Goal: Task Accomplishment & Management: Manage account settings

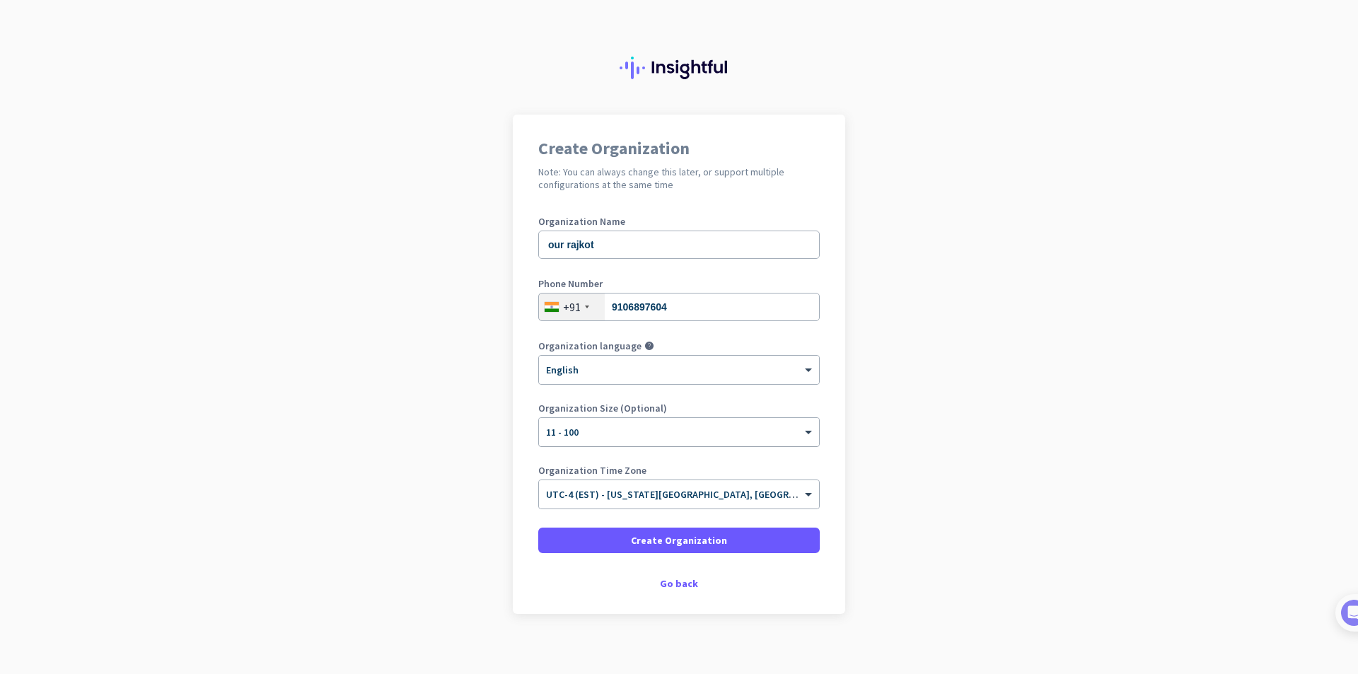
scroll to position [11, 0]
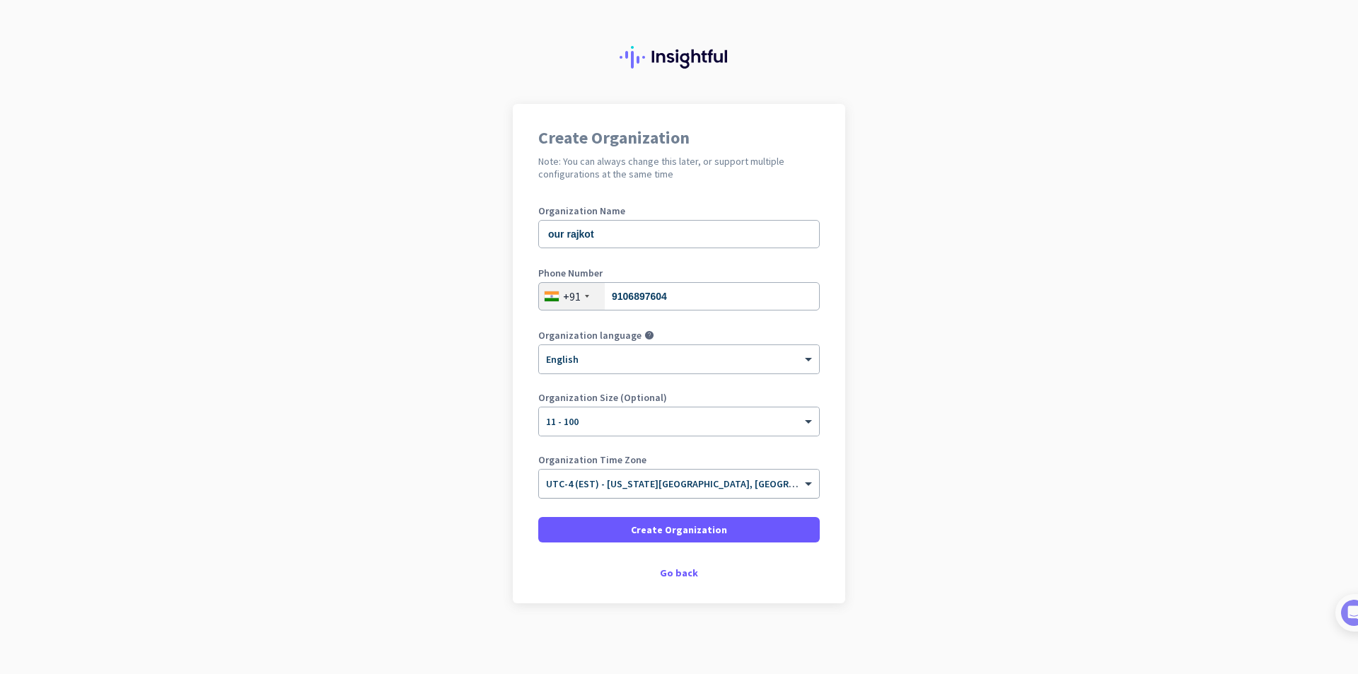
click at [641, 484] on div at bounding box center [679, 479] width 280 height 12
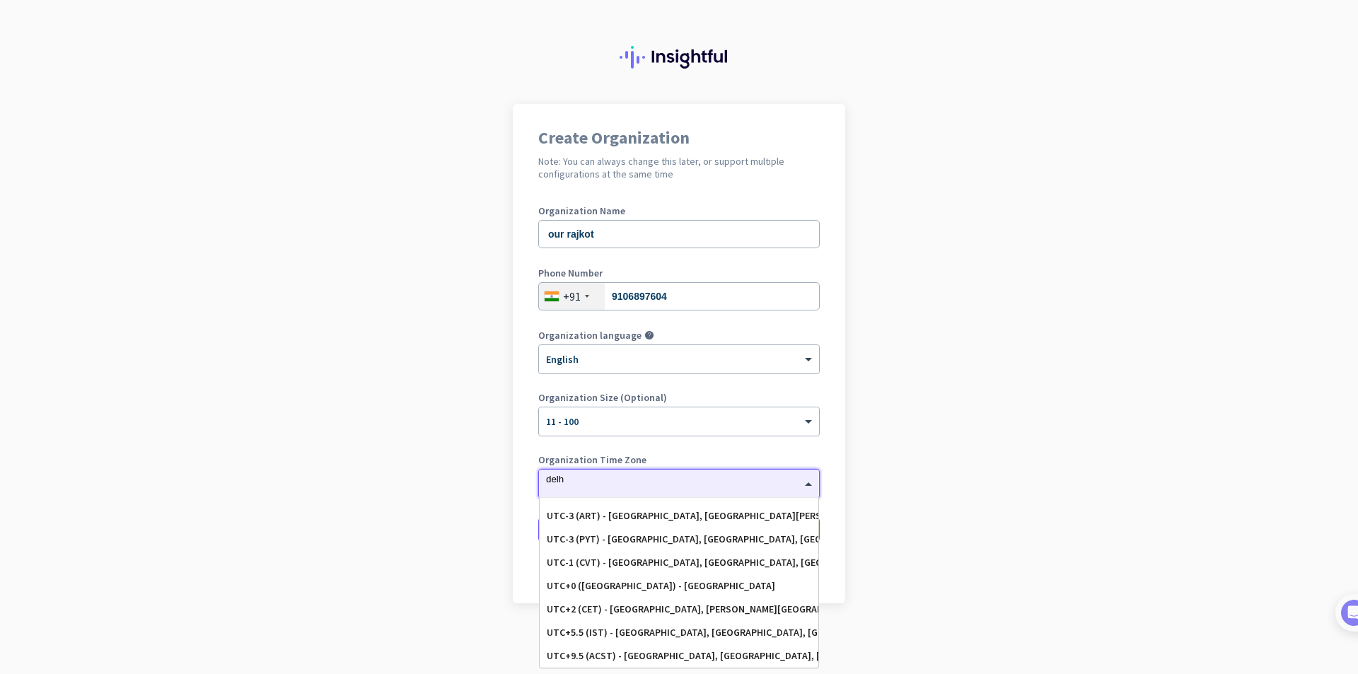
scroll to position [0, 0]
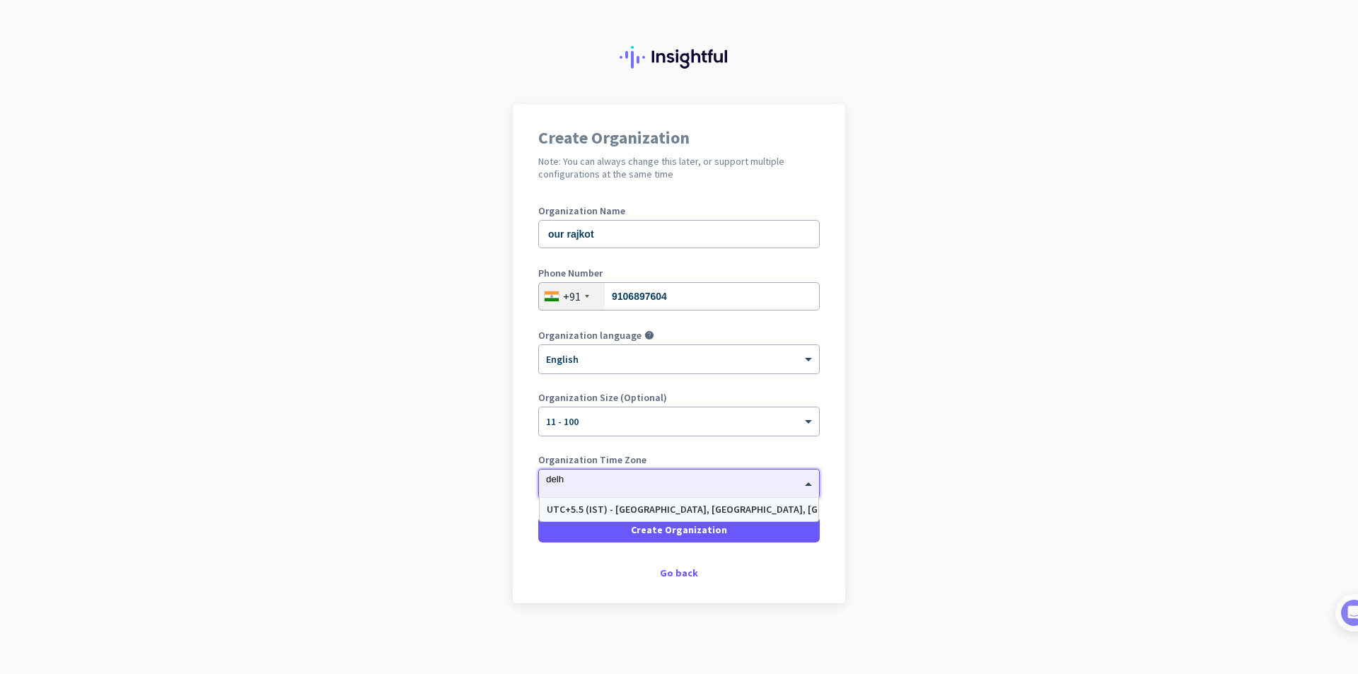
type input "[GEOGRAPHIC_DATA]"
click at [631, 510] on div "UTC+5.5 (IST) - [GEOGRAPHIC_DATA], [GEOGRAPHIC_DATA], [GEOGRAPHIC_DATA], [GEOGR…" at bounding box center [679, 510] width 265 height 12
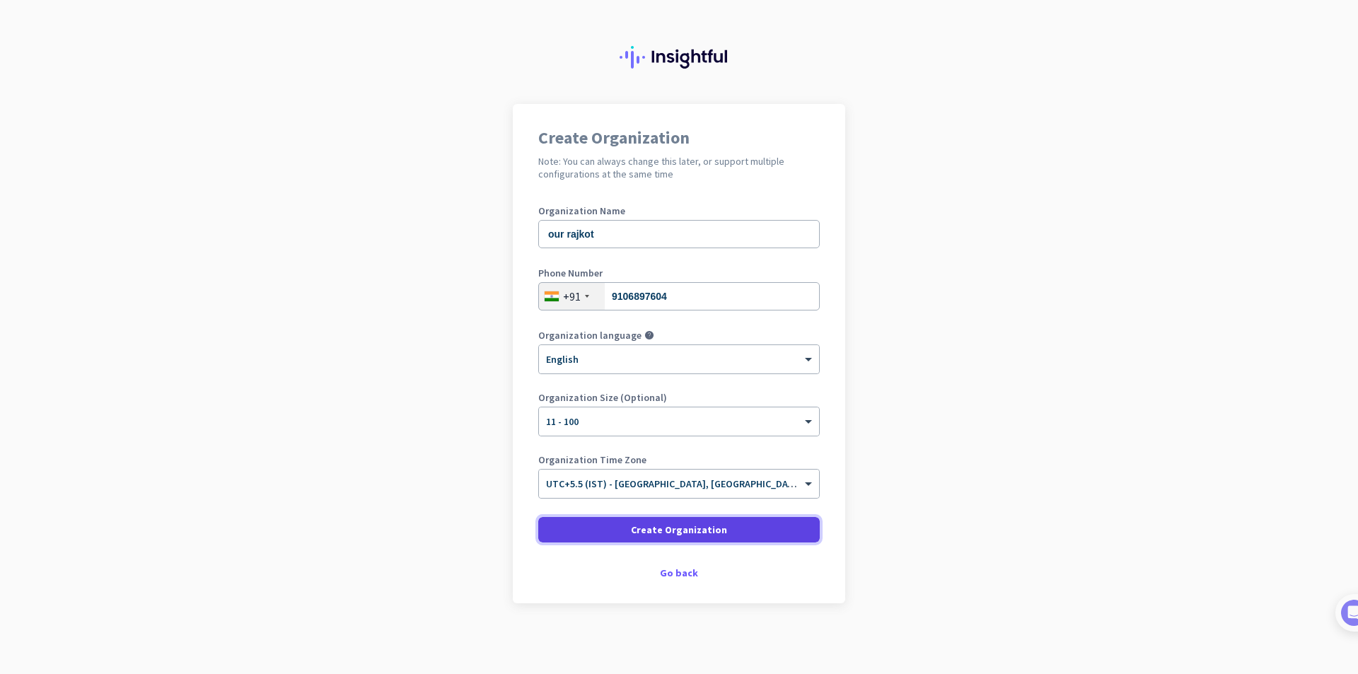
click at [635, 531] on span "Create Organization" at bounding box center [679, 530] width 96 height 14
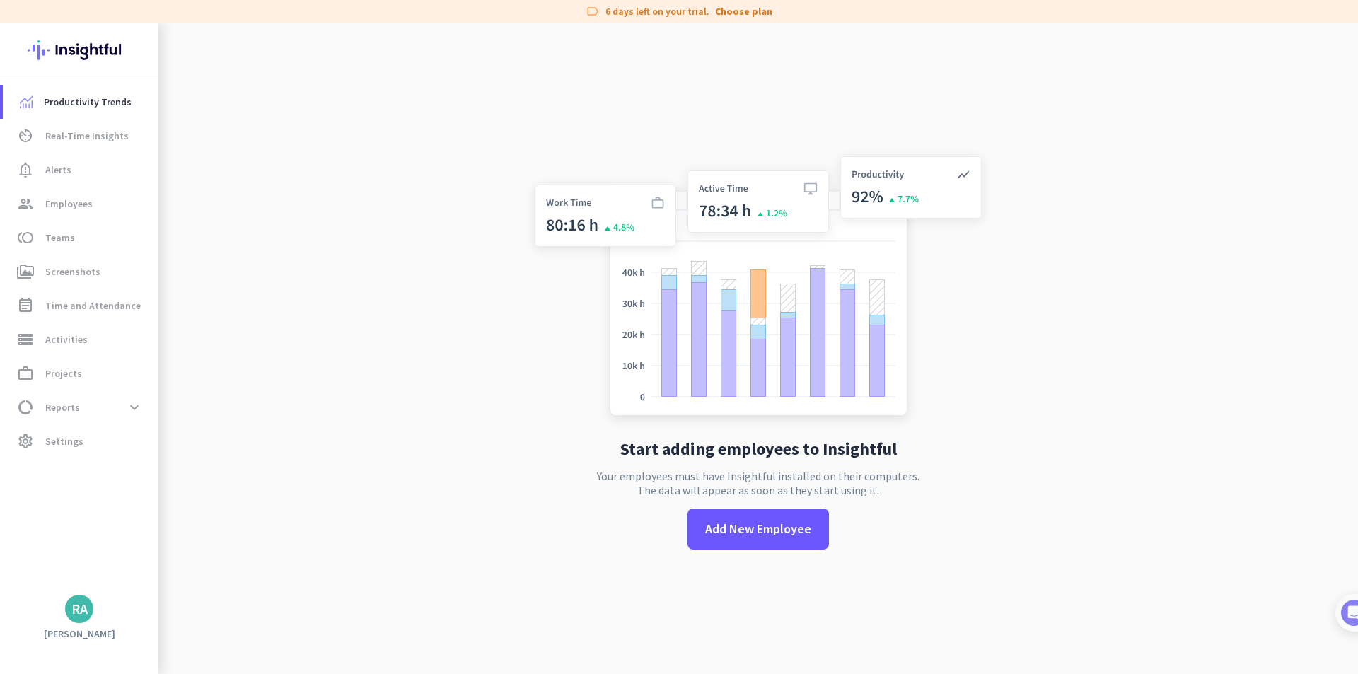
click at [391, 265] on app-no-employees "Start adding employees to Insightful Your employees must have Insightful instal…" at bounding box center [757, 360] width 1199 height 674
click at [752, 534] on span "Add New Employee" at bounding box center [758, 529] width 106 height 18
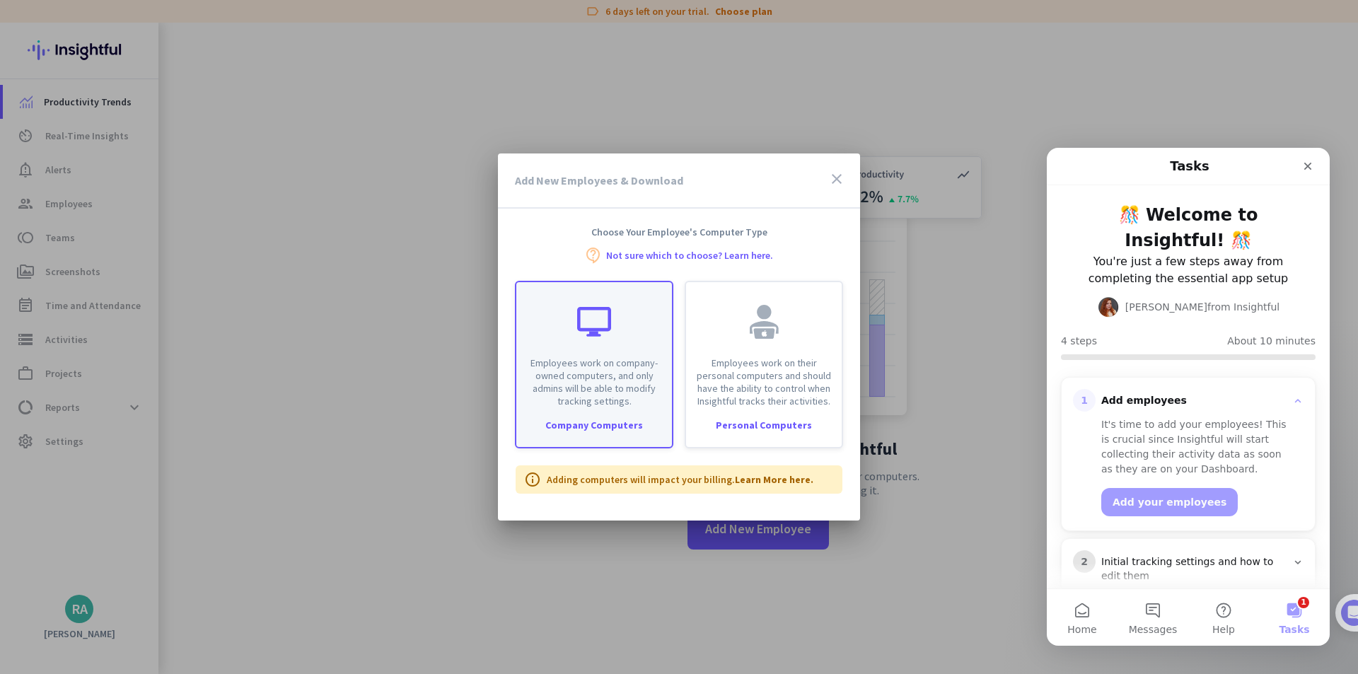
click at [591, 385] on p "Employees work on company-owned computers, and only admins will be able to modi…" at bounding box center [594, 381] width 139 height 51
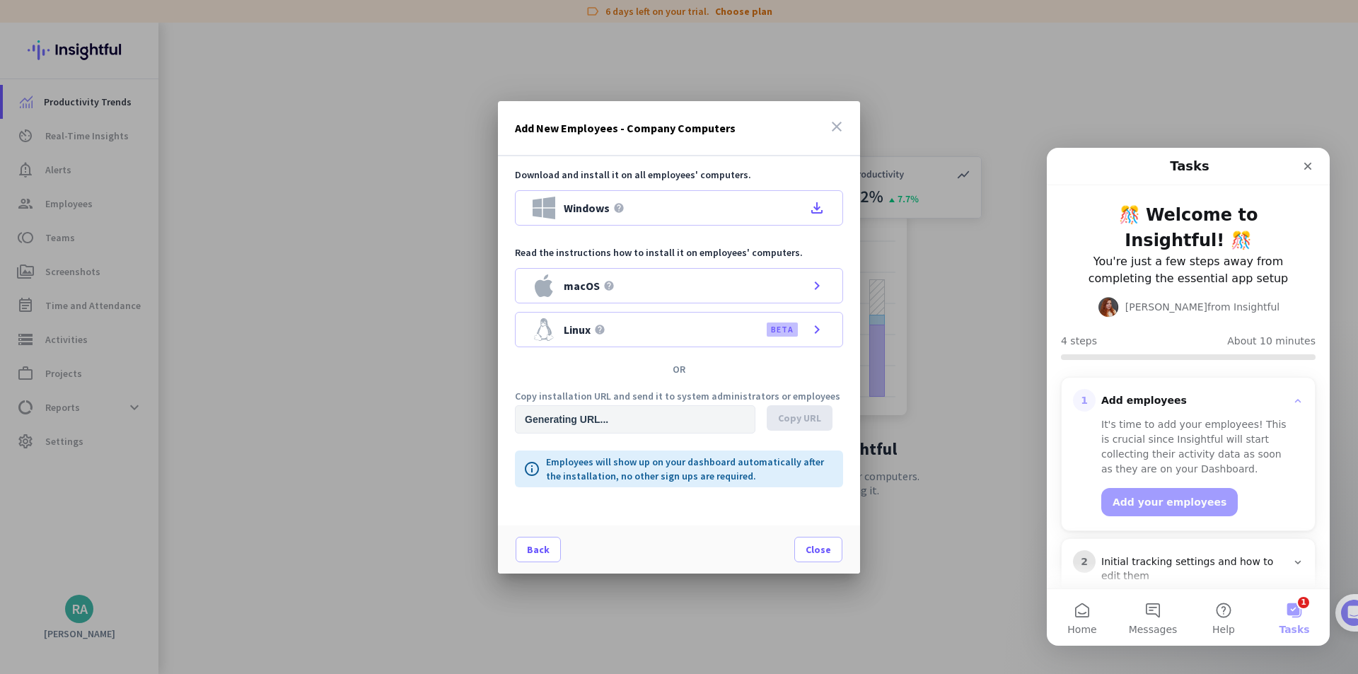
type input "[URL][DOMAIN_NAME]"
click at [818, 212] on icon "file_download" at bounding box center [816, 207] width 17 height 17
click at [807, 552] on span "Close" at bounding box center [818, 549] width 25 height 14
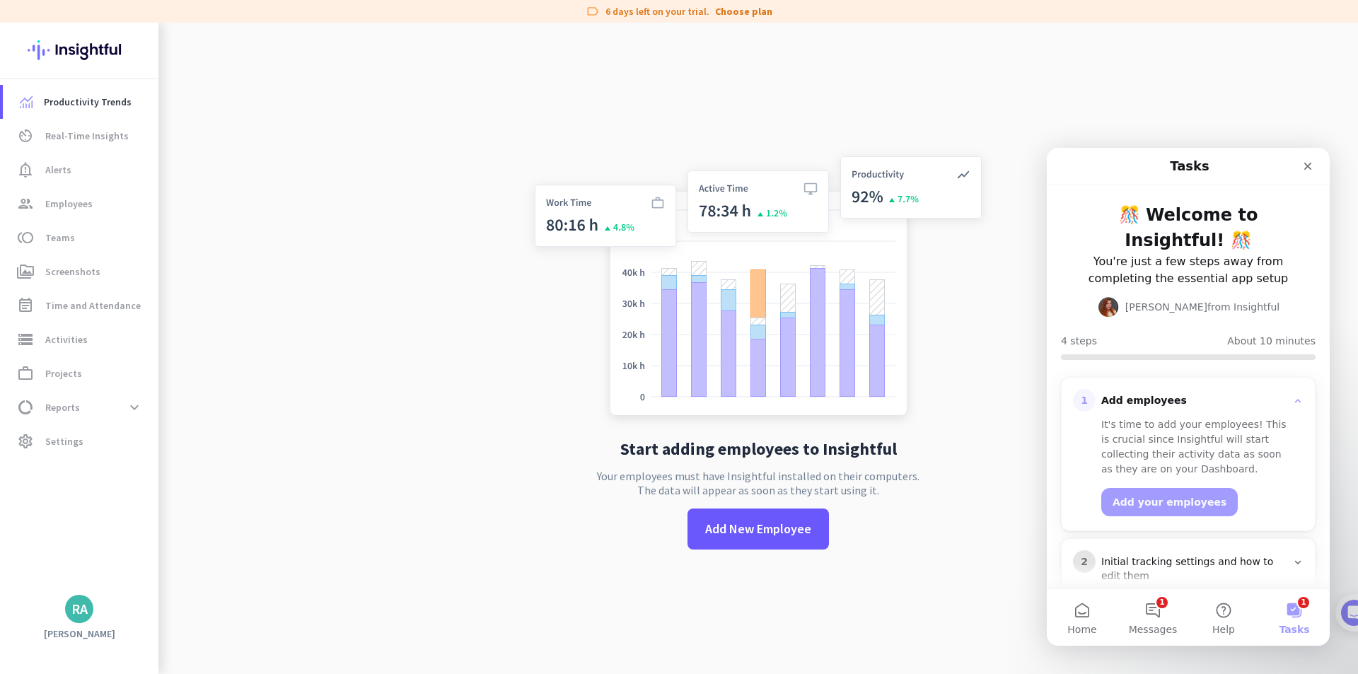
click at [441, 276] on app-no-employees "Start adding employees to Insightful Your employees must have Insightful instal…" at bounding box center [757, 360] width 1199 height 674
click at [1312, 167] on icon "Close" at bounding box center [1307, 166] width 11 height 11
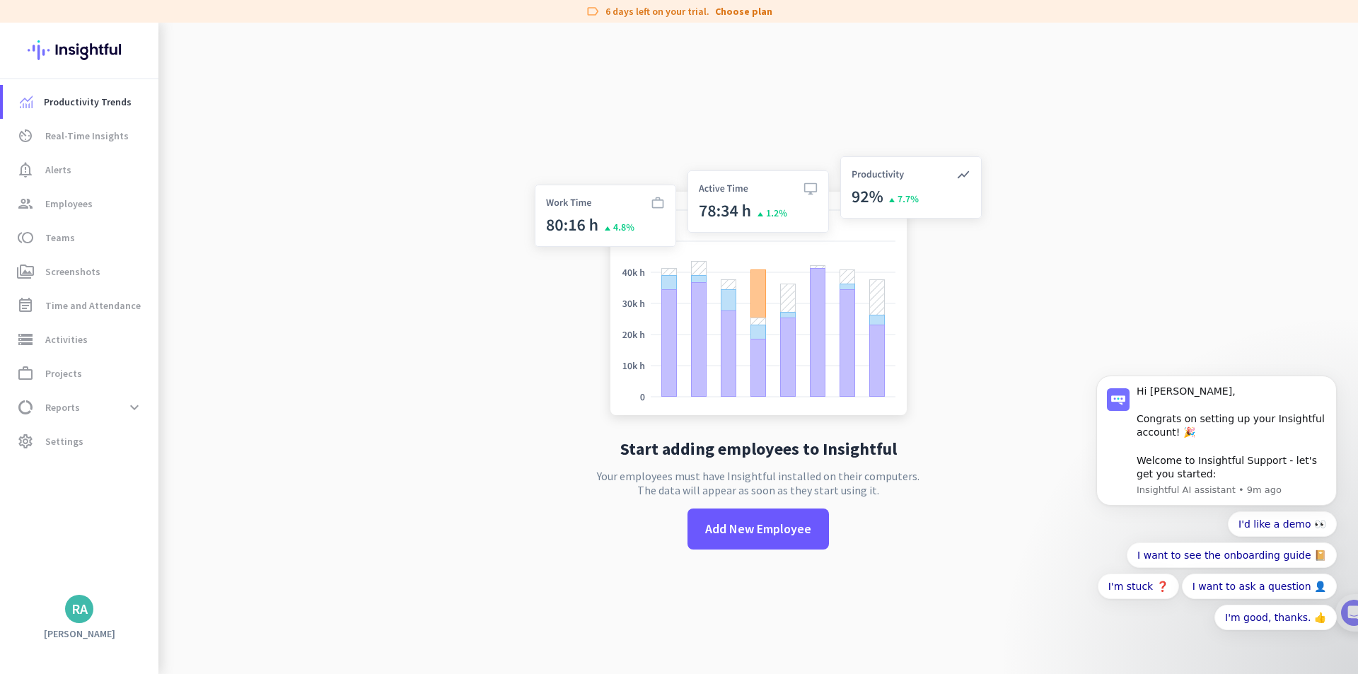
click at [1100, 339] on body "Hi [PERSON_NAME], Congrats on setting up your Insightful account! 🎉 Welcome to …" at bounding box center [1217, 451] width 272 height 420
click at [1329, 378] on icon "Dismiss notification" at bounding box center [1333, 380] width 8 height 8
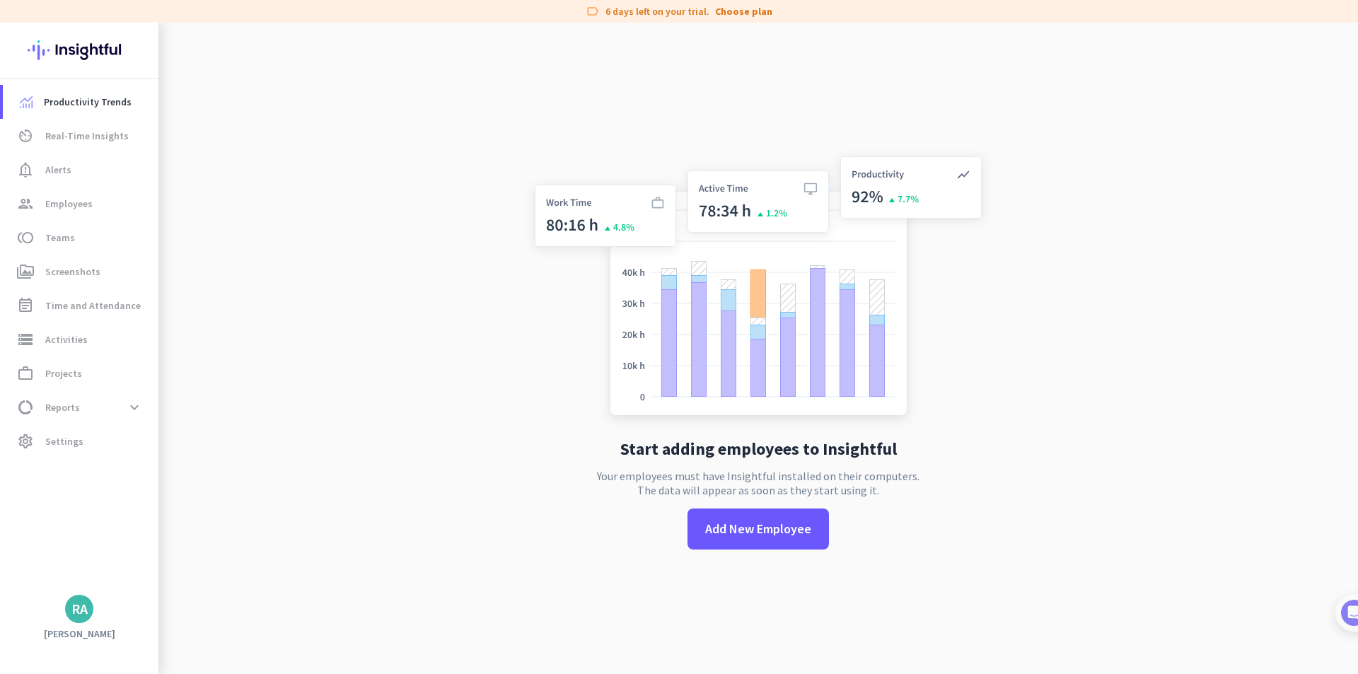
click at [1062, 278] on app-no-employees "Start adding employees to Insightful Your employees must have Insightful instal…" at bounding box center [757, 360] width 1199 height 674
click at [86, 136] on span "Real-Time Insights" at bounding box center [86, 135] width 83 height 17
click at [83, 165] on span "notification_important Alerts" at bounding box center [80, 169] width 133 height 17
click at [58, 207] on span "Employees" at bounding box center [68, 203] width 47 height 17
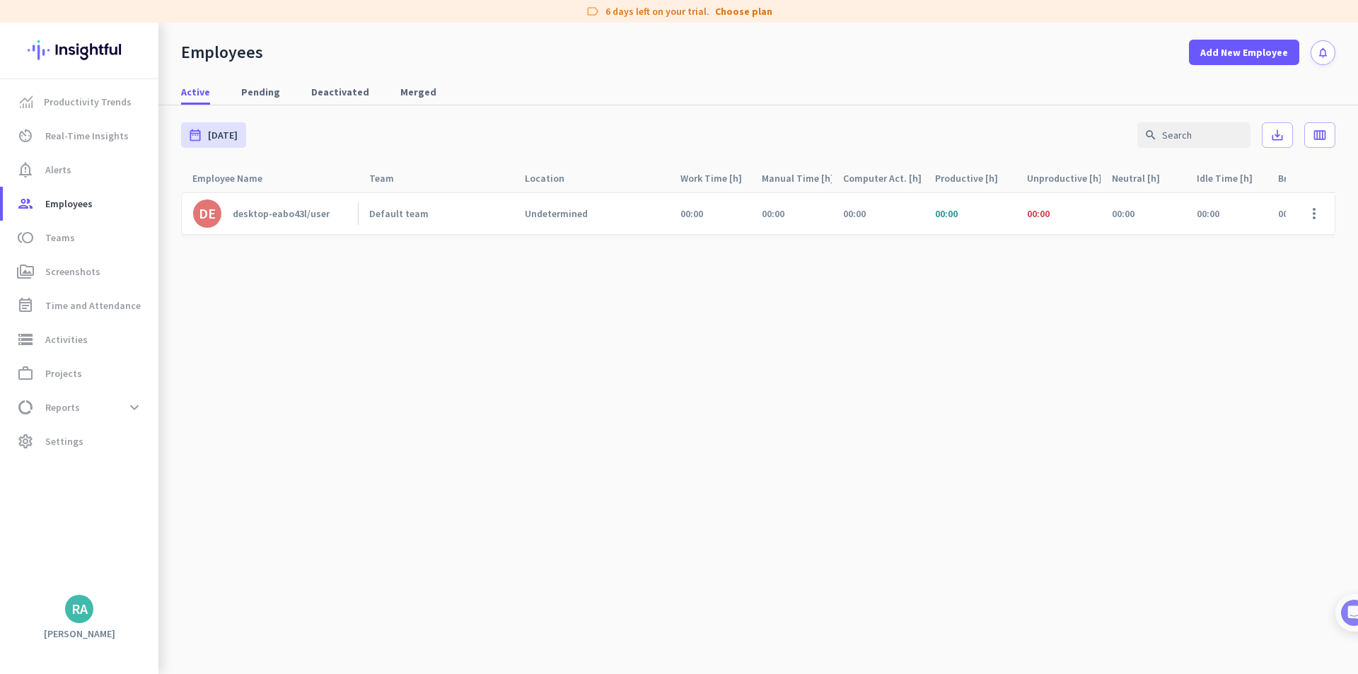
click at [294, 319] on cdk-virtual-scroll-viewport "DE desktop-eabo43l/user Default team Undetermined 00:00 00:00 00:00 00:00 00:00…" at bounding box center [758, 433] width 1154 height 482
click at [281, 209] on div "desktop-eabo43l/user" at bounding box center [281, 213] width 97 height 13
click at [1313, 220] on span at bounding box center [1314, 214] width 34 height 34
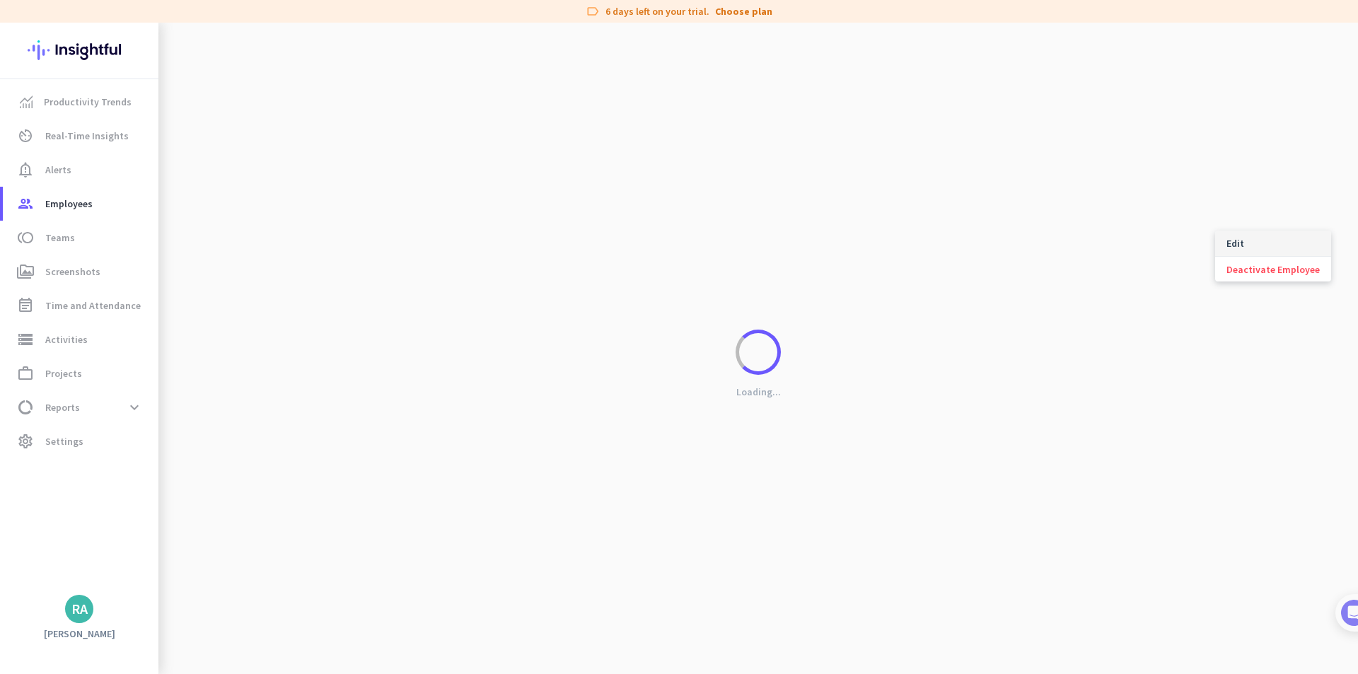
click at [1303, 243] on span "Edit" at bounding box center [1272, 243] width 93 height 14
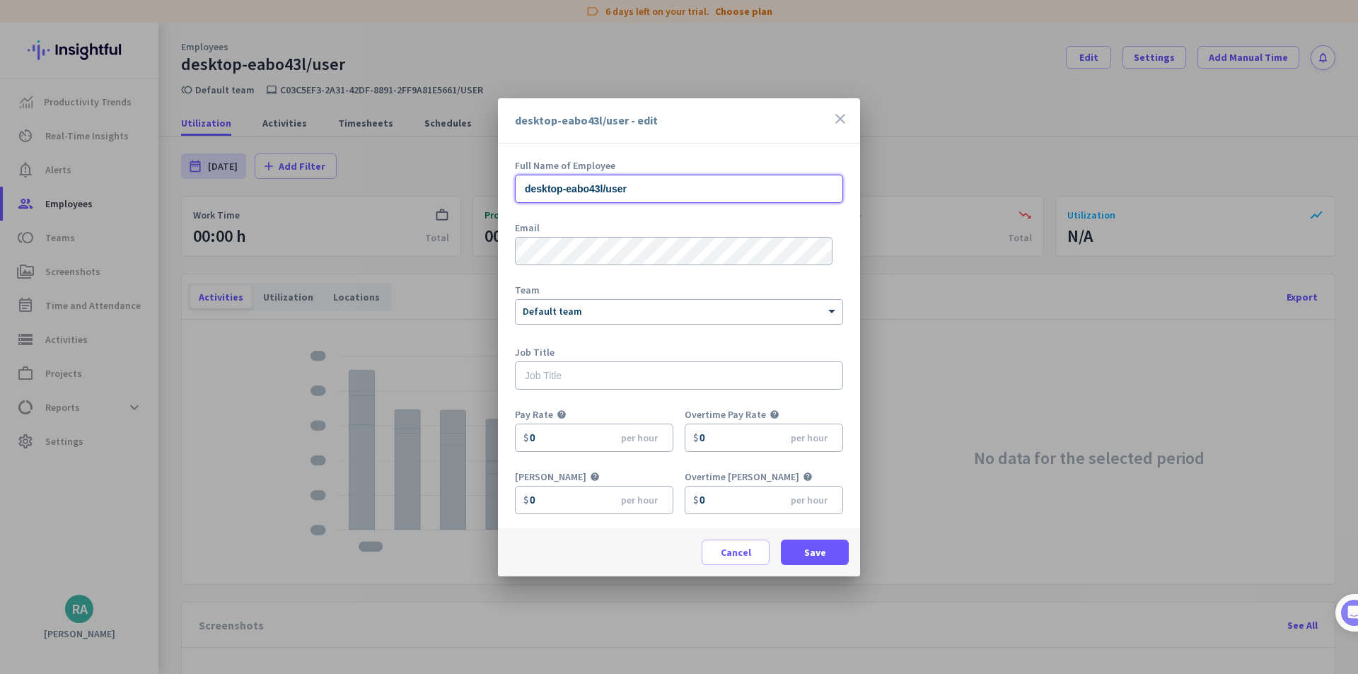
click at [635, 185] on input "desktop-eabo43l/user" at bounding box center [679, 189] width 328 height 28
type input "desktop-eabo43l/user sagar"
click at [656, 319] on div "× Default team" at bounding box center [679, 312] width 327 height 24
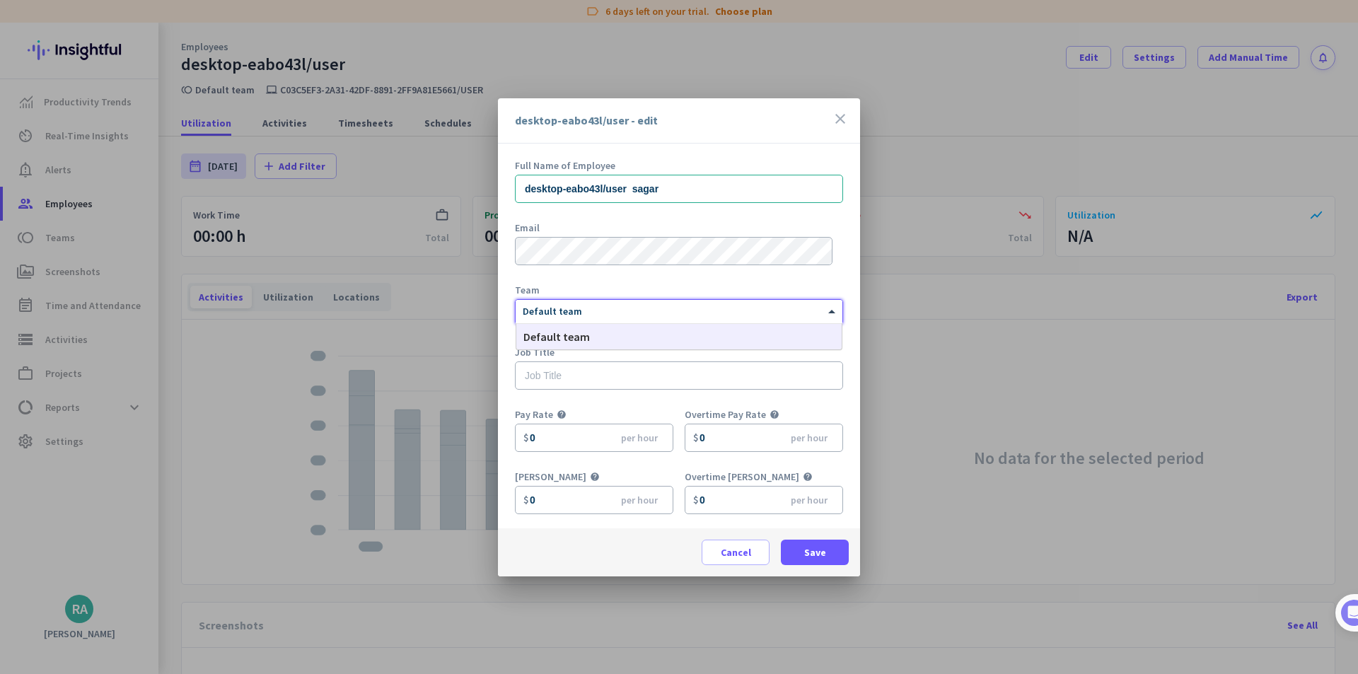
click at [656, 316] on div "× Default team" at bounding box center [670, 312] width 309 height 12
click at [620, 277] on div "Email" at bounding box center [679, 251] width 328 height 57
click at [602, 354] on div "Job Title" at bounding box center [679, 352] width 328 height 10
click at [602, 389] on input "text" at bounding box center [679, 375] width 328 height 28
click at [591, 380] on input "text" at bounding box center [679, 375] width 328 height 28
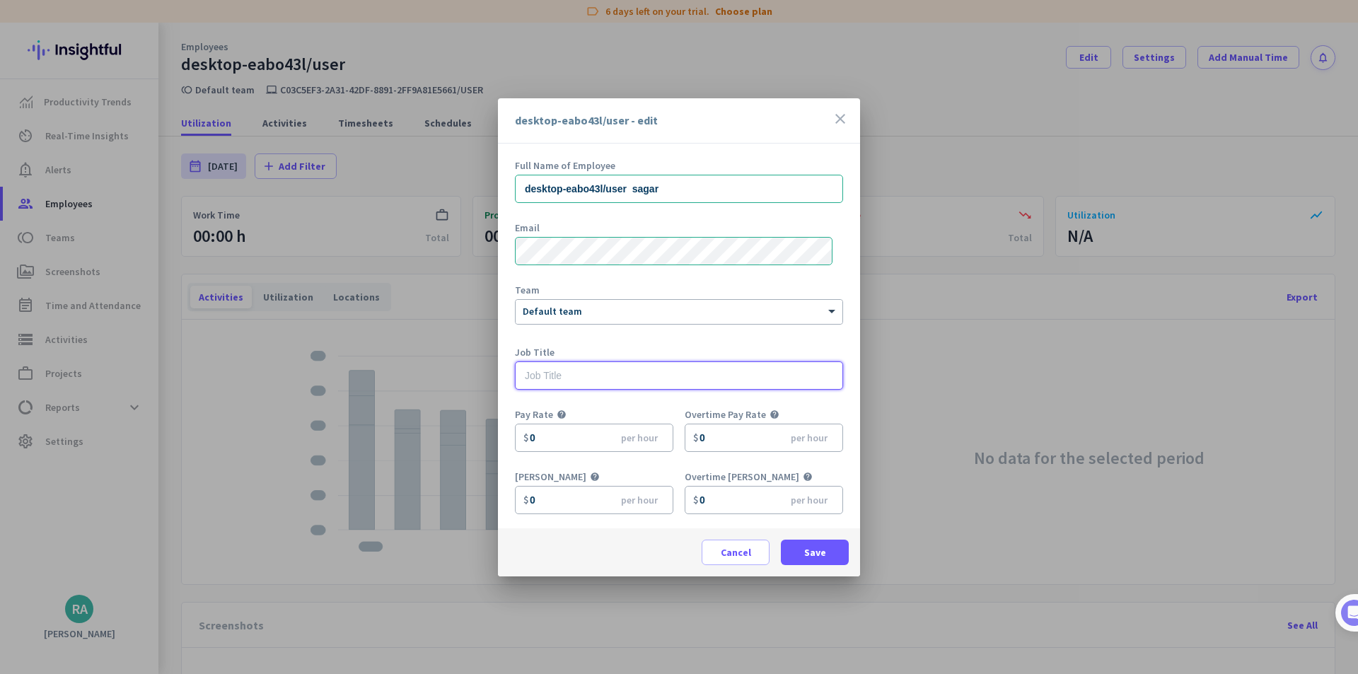
click at [592, 380] on input "text" at bounding box center [679, 375] width 328 height 28
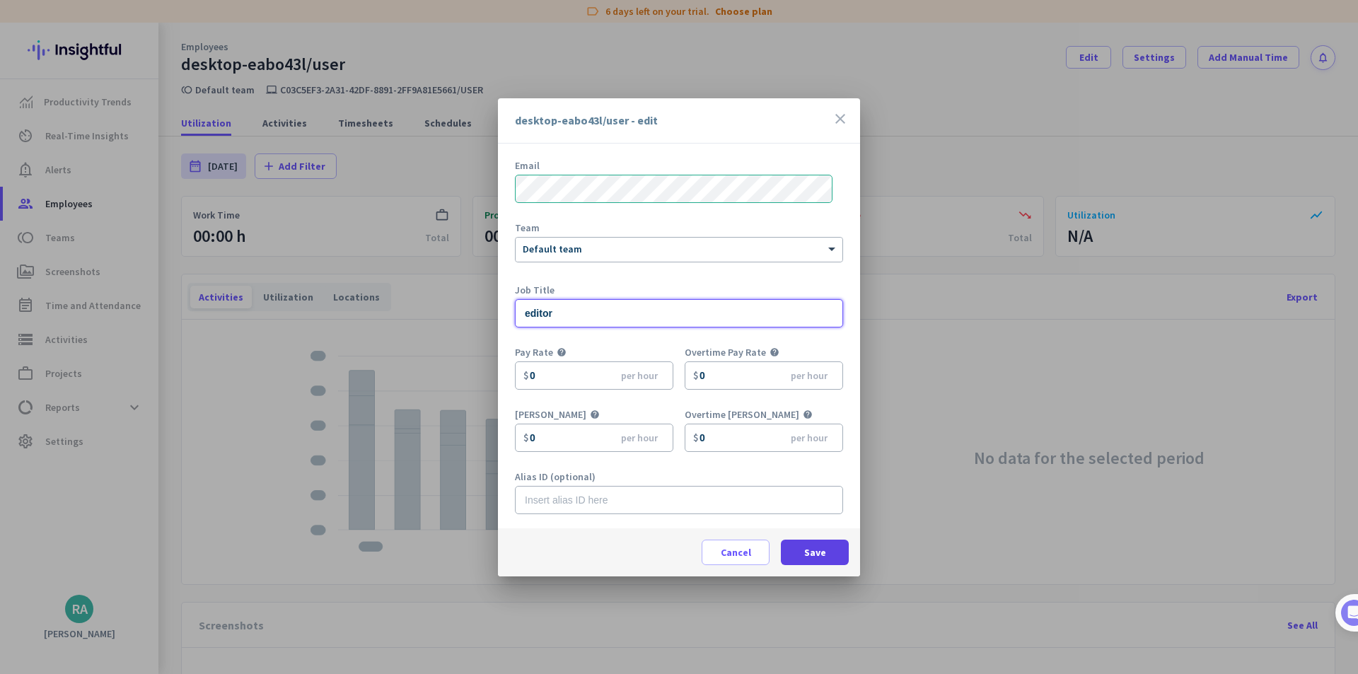
type input "editor"
click at [813, 566] on span at bounding box center [815, 552] width 68 height 34
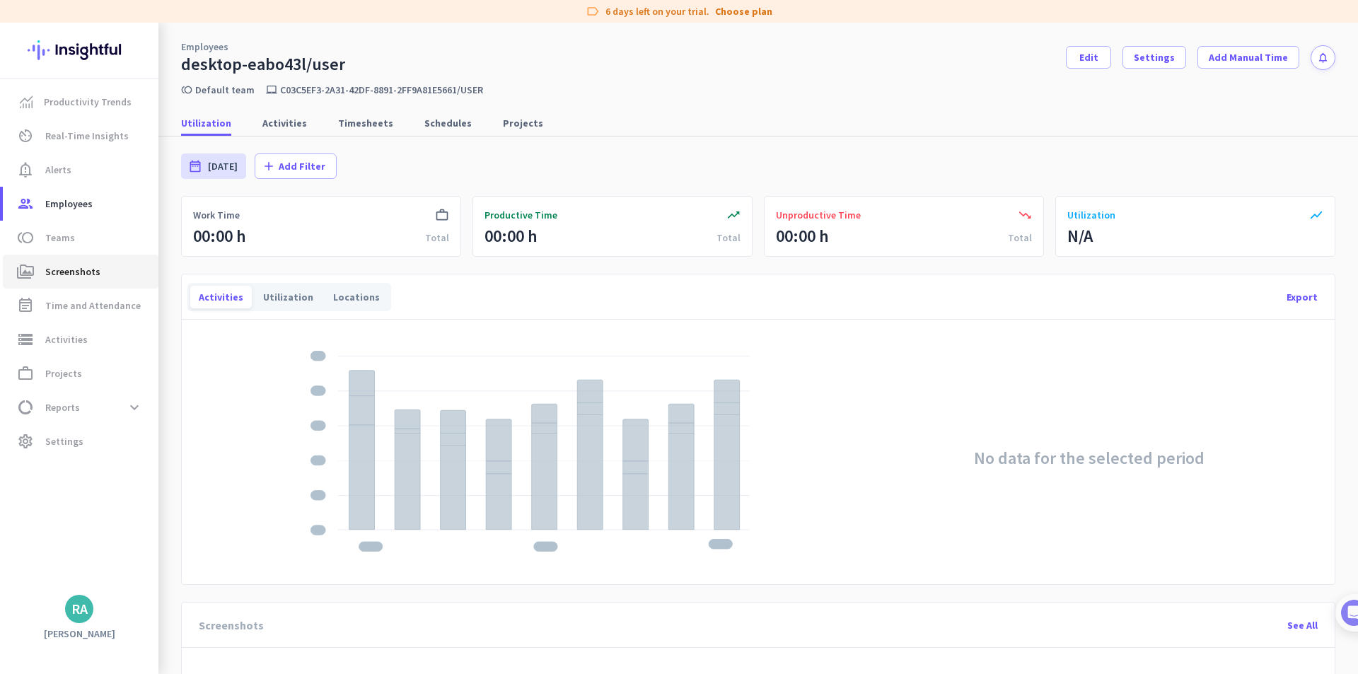
click at [107, 260] on link "perm_media Screenshots" at bounding box center [81, 272] width 156 height 34
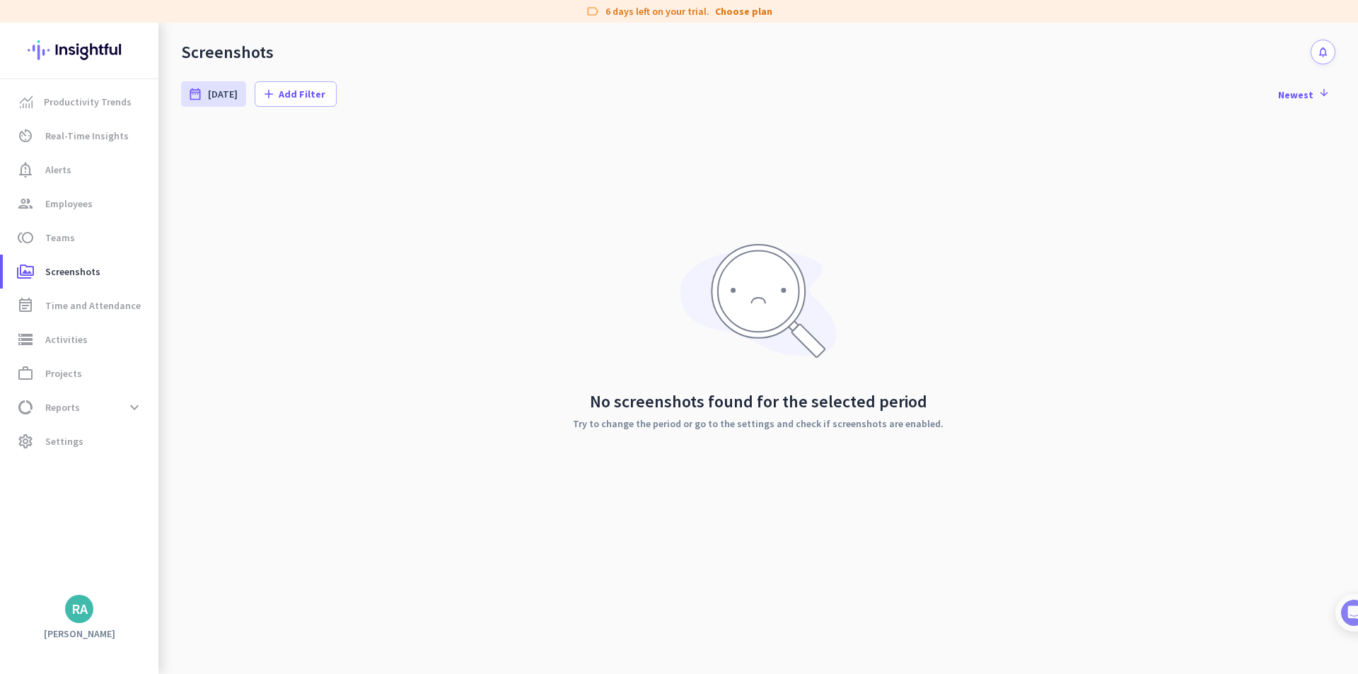
click at [547, 180] on div "No screenshots found for the selected period Try to change the period or go to …" at bounding box center [758, 336] width 1154 height 424
click at [1325, 52] on icon "notifications" at bounding box center [1323, 52] width 12 height 12
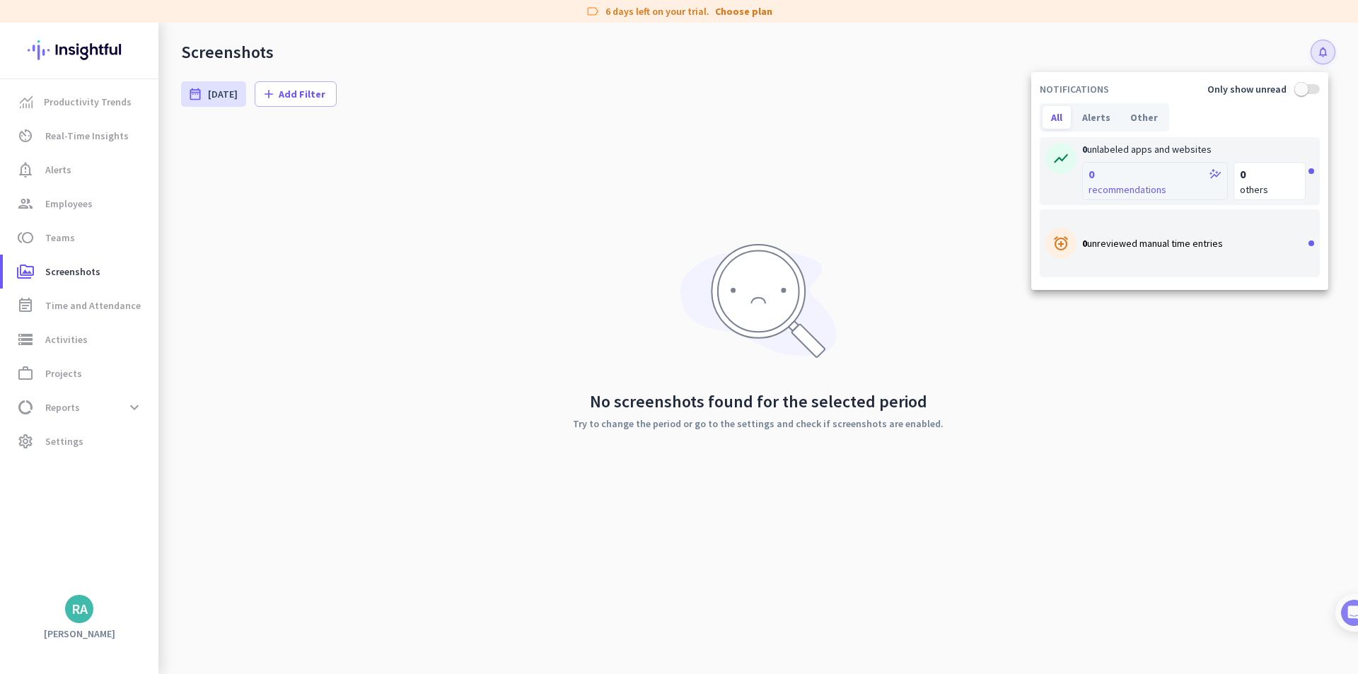
click at [1147, 185] on span "recommendations" at bounding box center [1154, 189] width 133 height 14
click at [1139, 236] on div "alarm_add 0 unreviewed manual time entries" at bounding box center [1180, 243] width 280 height 68
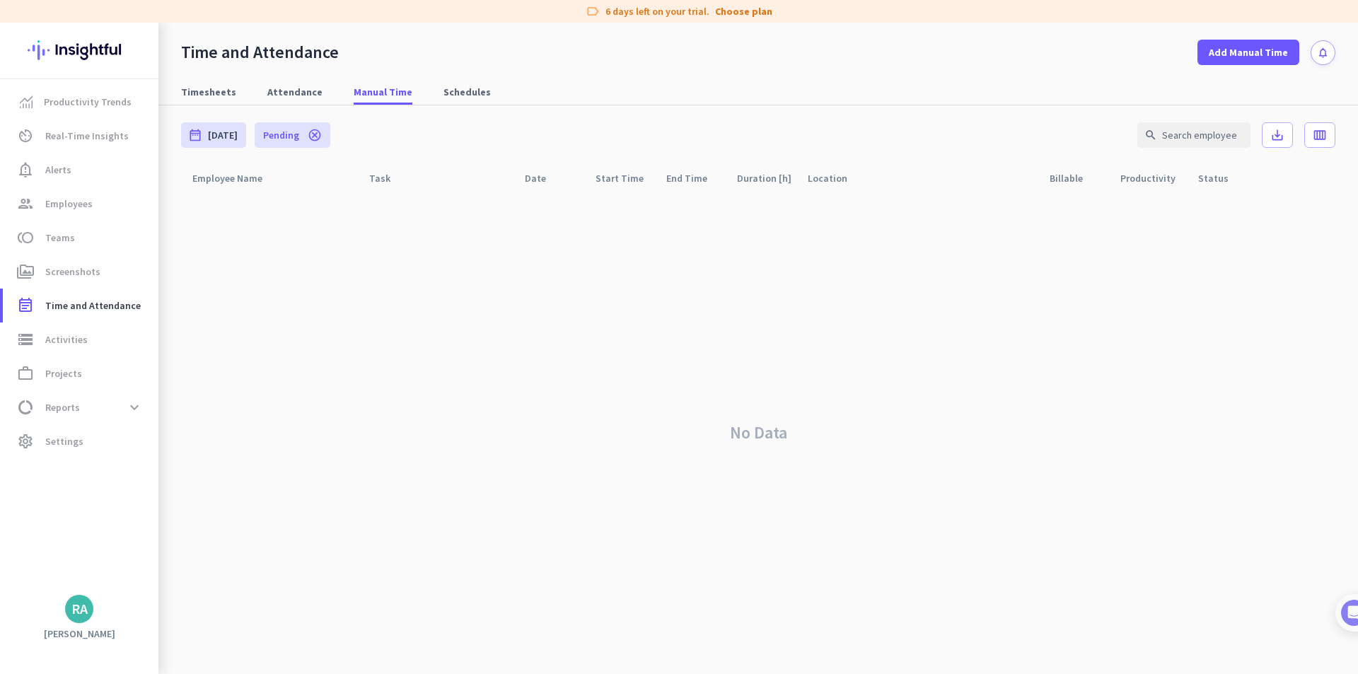
click at [685, 293] on div "No Data" at bounding box center [758, 433] width 1154 height 482
click at [1313, 136] on icon "calendar_view_week" at bounding box center [1320, 135] width 14 height 14
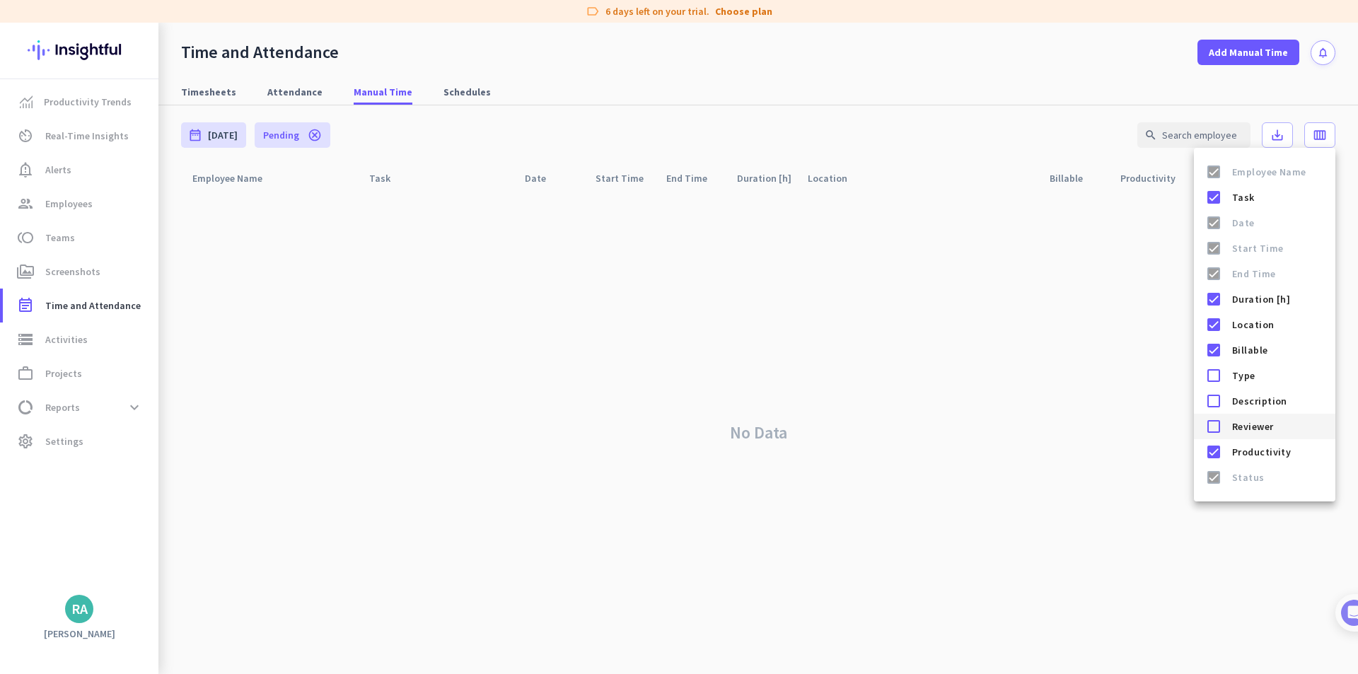
click at [1272, 431] on span "Reviewer" at bounding box center [1278, 426] width 92 height 17
click at [1269, 407] on span "Description" at bounding box center [1278, 401] width 92 height 17
click at [1262, 380] on span "Type" at bounding box center [1278, 375] width 92 height 17
click at [1240, 484] on span "Status" at bounding box center [1278, 477] width 92 height 17
drag, startPoint x: 1202, startPoint y: 476, endPoint x: 1180, endPoint y: 473, distance: 22.1
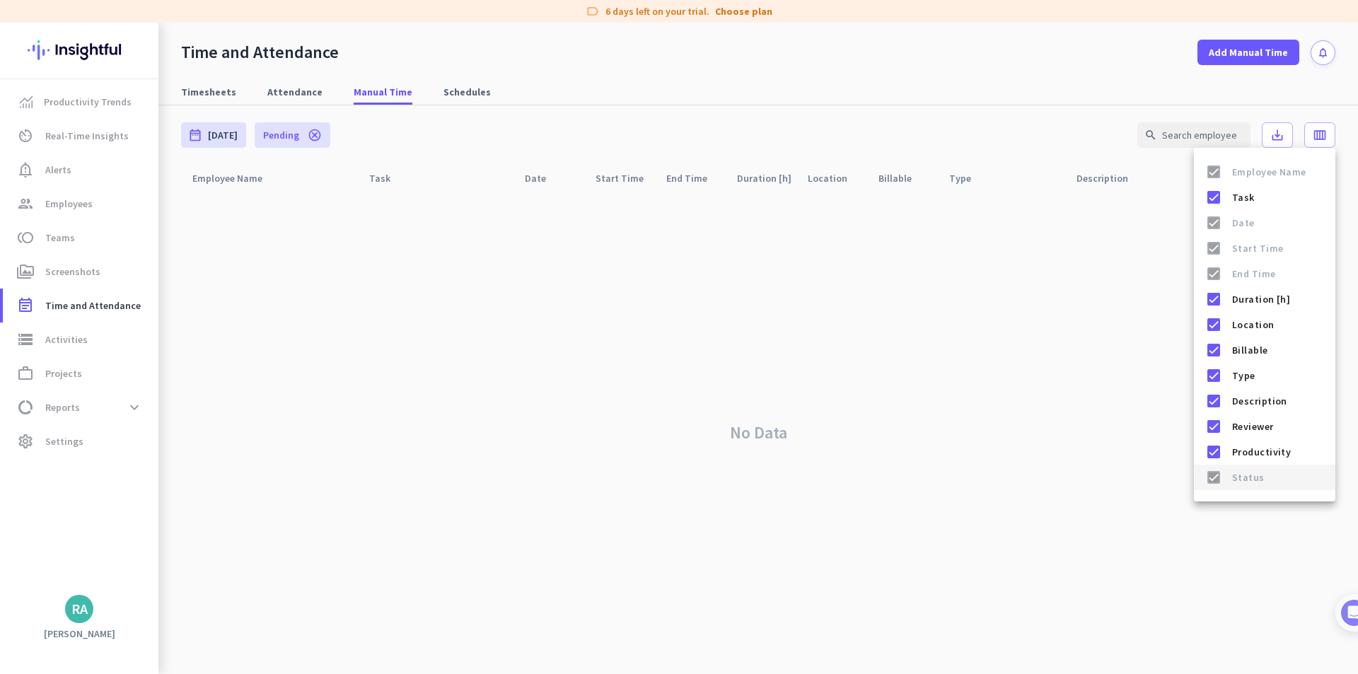
click at [1198, 476] on mat-list-option "Status" at bounding box center [1264, 477] width 141 height 25
click at [741, 356] on div at bounding box center [679, 337] width 1358 height 674
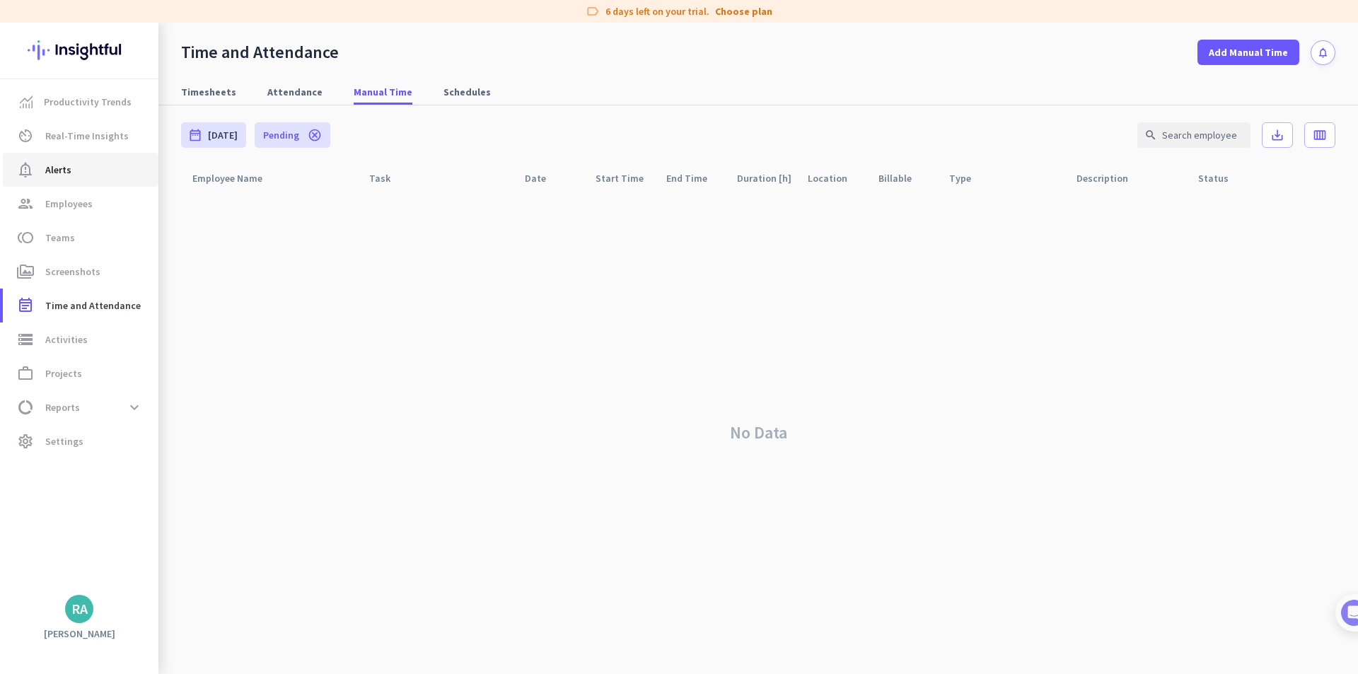
click at [76, 160] on link "notification_important Alerts" at bounding box center [81, 170] width 156 height 34
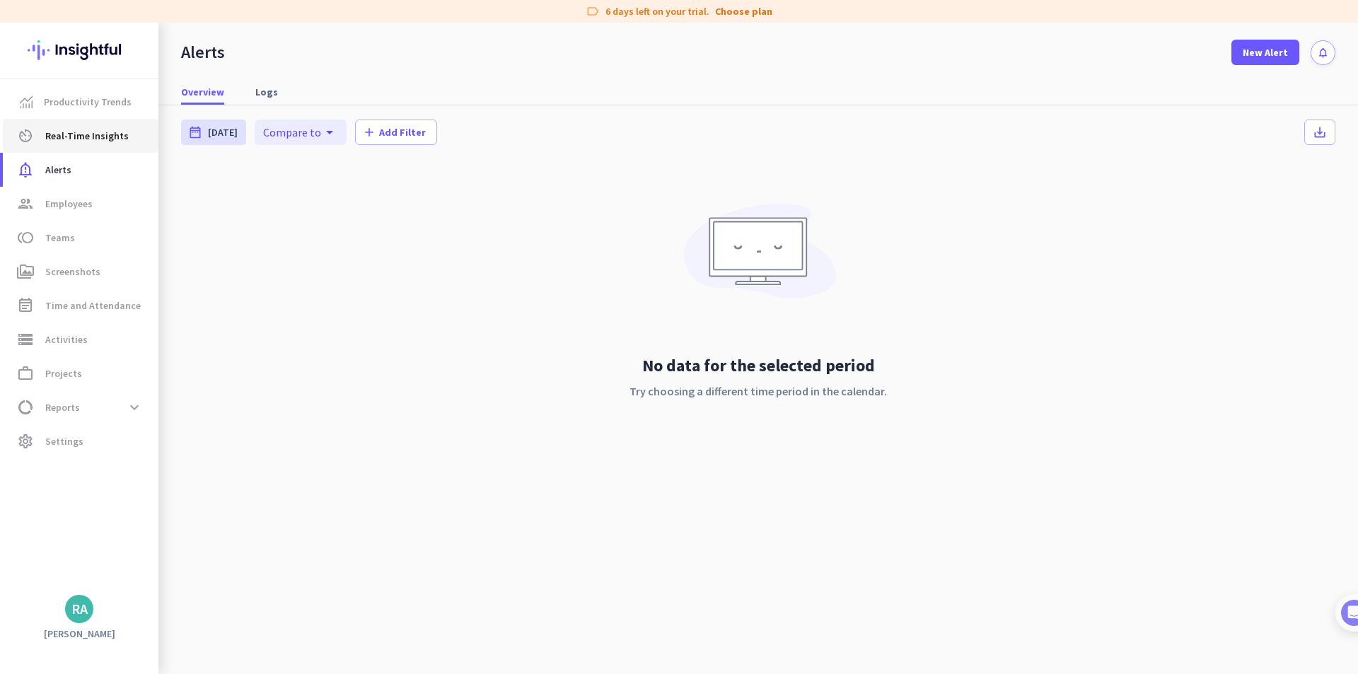
click at [56, 127] on span "Real-Time Insights" at bounding box center [86, 135] width 83 height 17
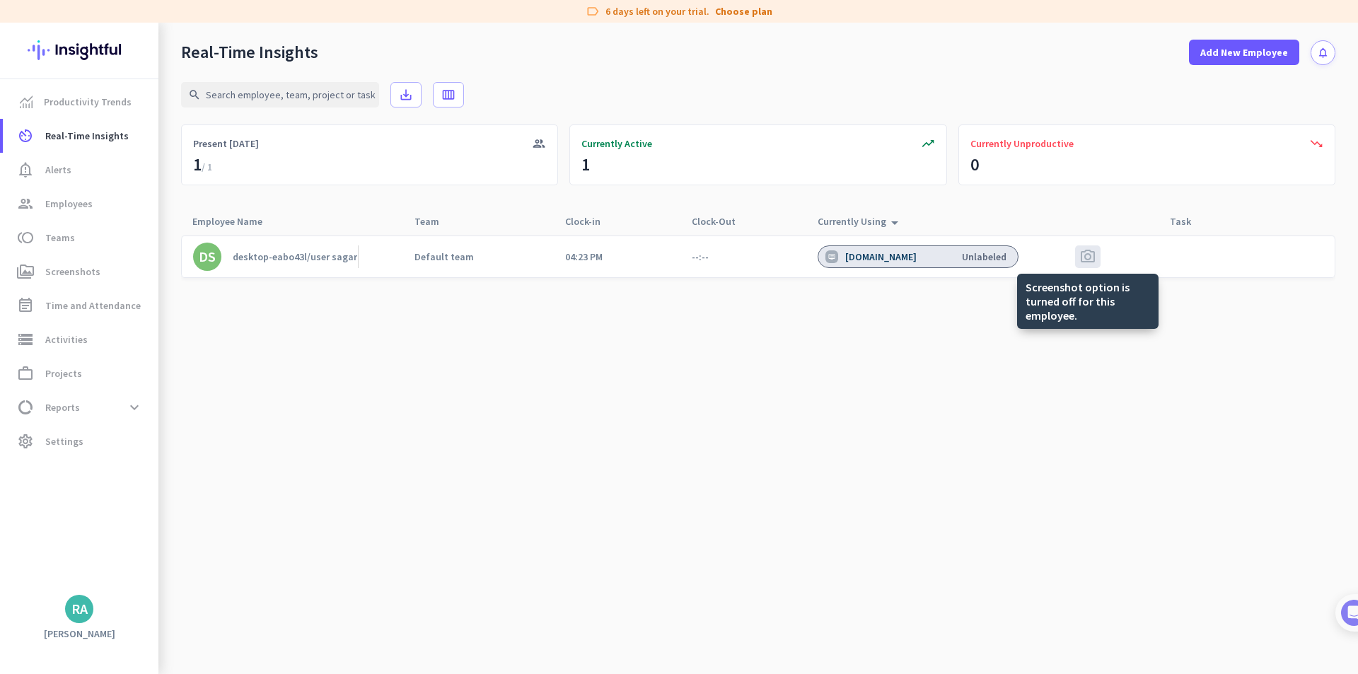
click at [1093, 257] on span "photo_camera" at bounding box center [1087, 256] width 17 height 17
drag, startPoint x: 1090, startPoint y: 257, endPoint x: 944, endPoint y: 330, distance: 162.9
click at [944, 330] on cdk-virtual-scroll-viewport "DS desktop-eabo43l/user sagar Default team 04:23 PM --:-- CapCut Unlabeled phot…" at bounding box center [758, 454] width 1154 height 439
click at [1178, 248] on div at bounding box center [1246, 256] width 177 height 41
drag, startPoint x: 1178, startPoint y: 247, endPoint x: 498, endPoint y: 440, distance: 706.5
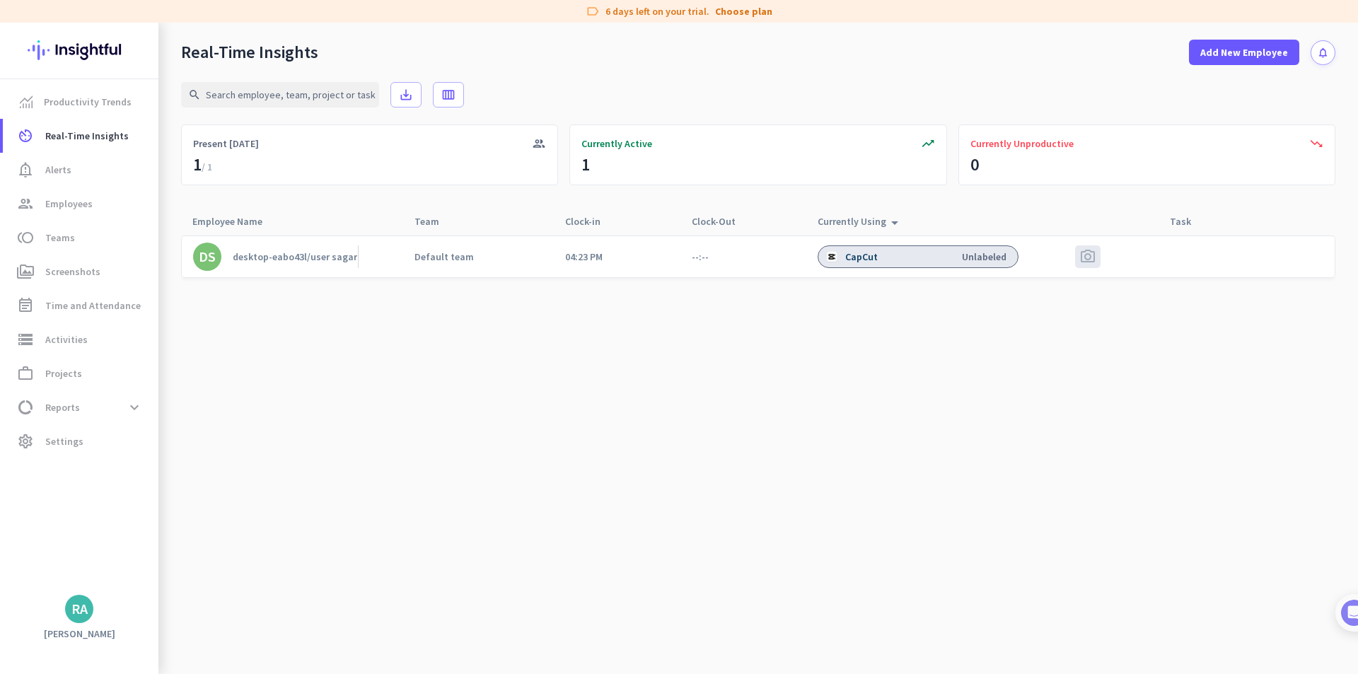
click at [498, 440] on cdk-virtual-scroll-viewport "DS desktop-eabo43l/user sagar Default team 04:23 PM --:-- CapCut Unlabeled phot…" at bounding box center [758, 454] width 1154 height 439
click at [437, 405] on cdk-virtual-scroll-viewport "DS desktop-eabo43l/user sagar Default team 04:23 PM --:-- Windows Explorer Unla…" at bounding box center [758, 454] width 1154 height 439
click at [696, 259] on app-real-time-attendance-cell "--:--" at bounding box center [700, 256] width 17 height 13
click at [832, 222] on div "Currently Using arrow_drop_up" at bounding box center [861, 221] width 86 height 20
click at [878, 224] on div "Currently Using arrow_drop_up" at bounding box center [861, 221] width 86 height 20
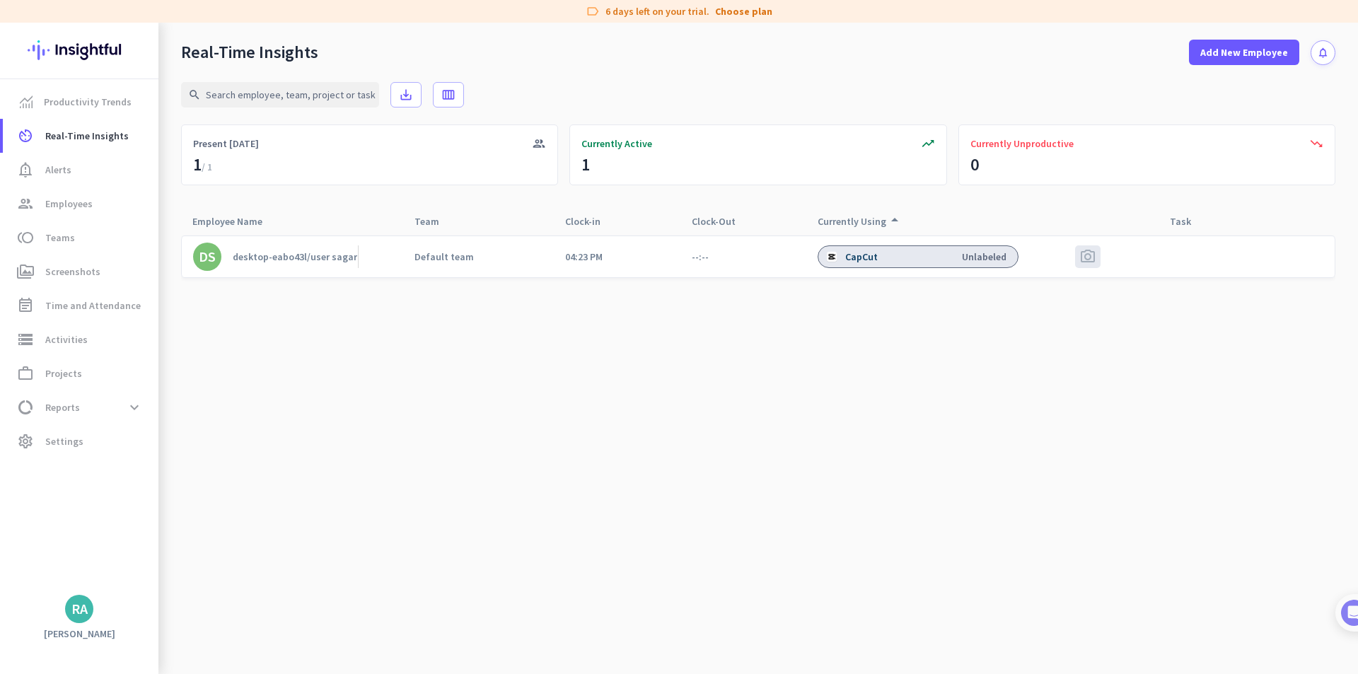
click at [537, 360] on cdk-virtual-scroll-viewport "DS desktop-eabo43l/user sagar Default team 04:23 PM --:-- CapCut Unlabeled phot…" at bounding box center [758, 454] width 1154 height 439
click at [72, 208] on span "Employees" at bounding box center [68, 203] width 47 height 17
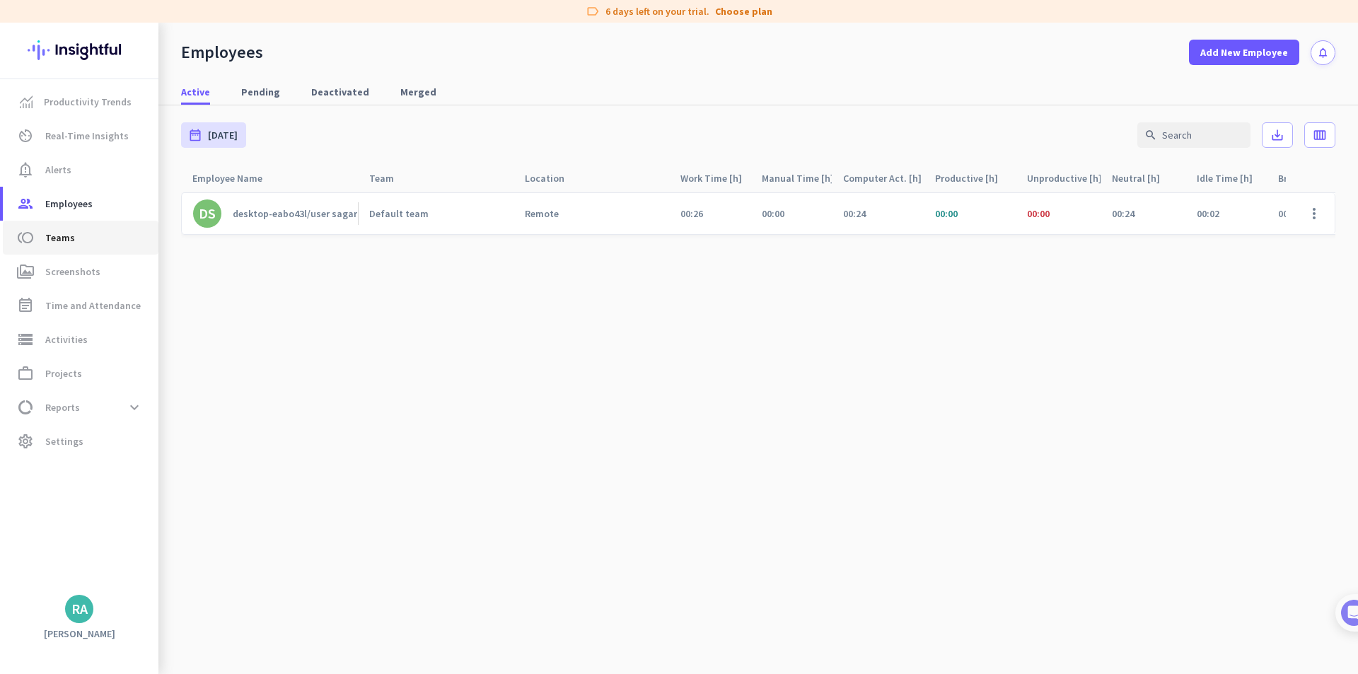
click at [69, 231] on span "Teams" at bounding box center [60, 237] width 30 height 17
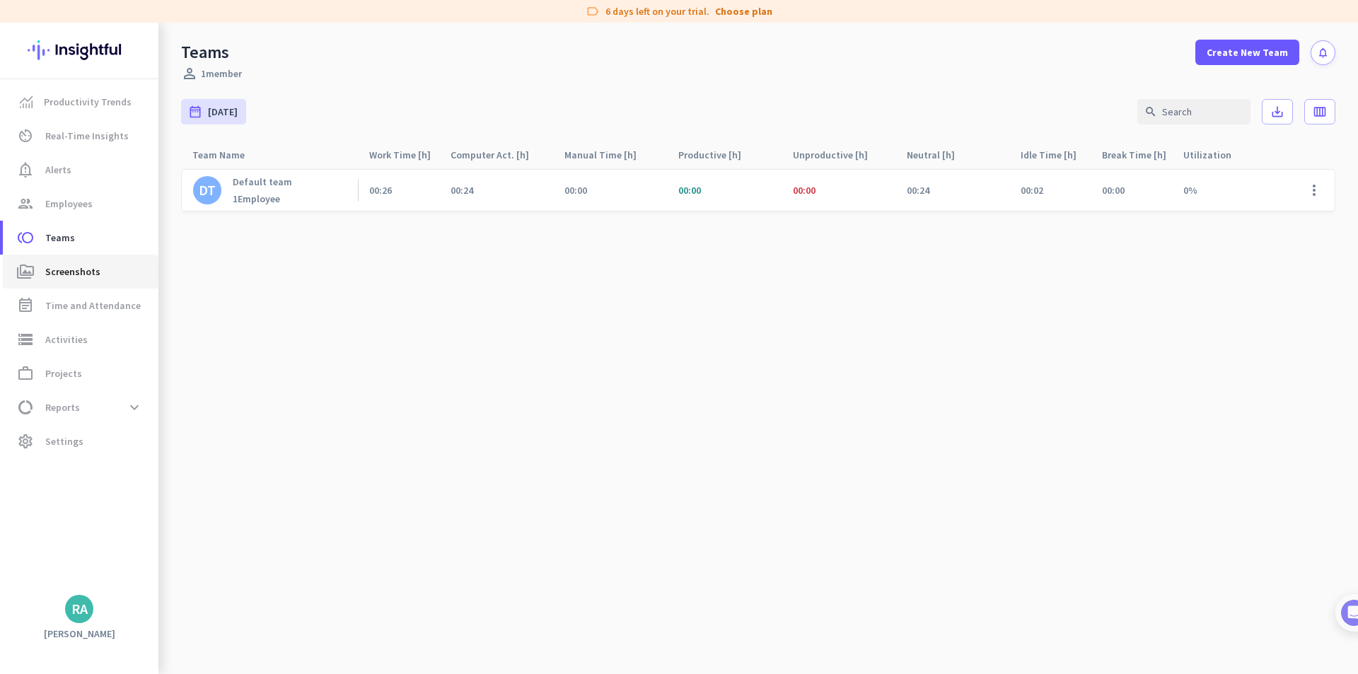
click at [67, 260] on link "perm_media Screenshots" at bounding box center [81, 272] width 156 height 34
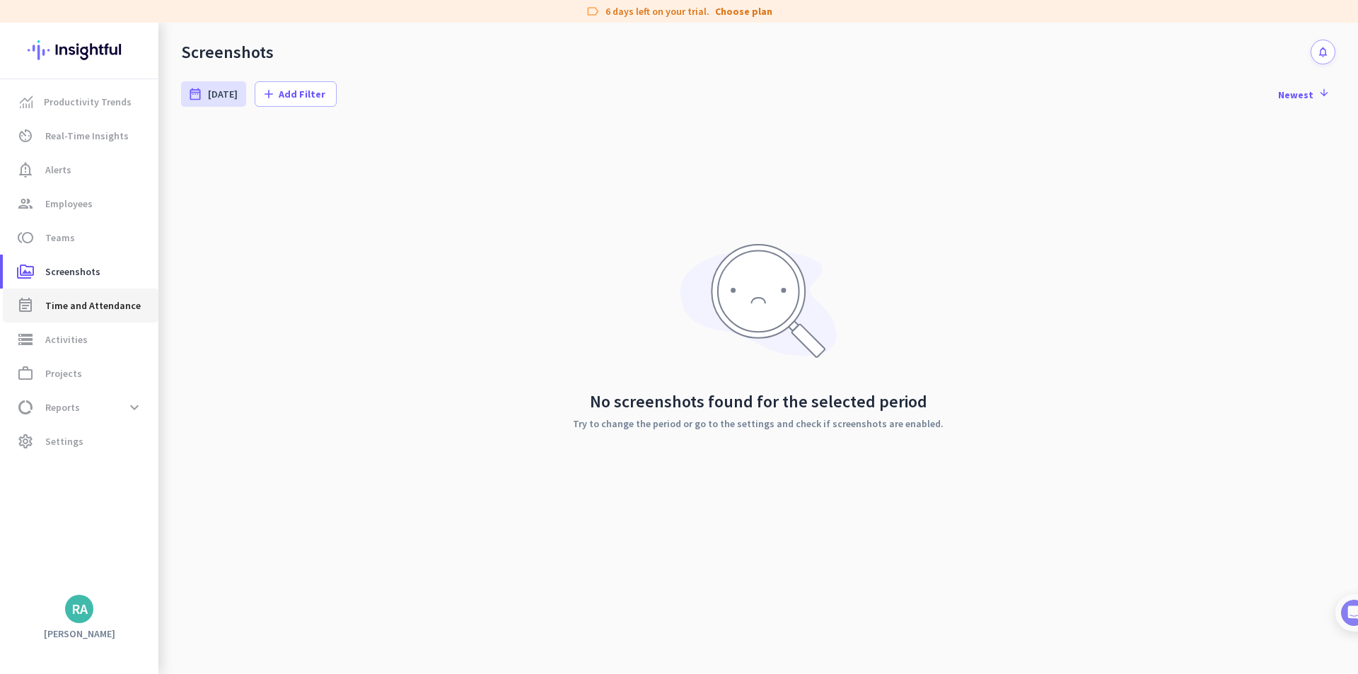
click at [87, 309] on span "Time and Attendance" at bounding box center [92, 305] width 95 height 17
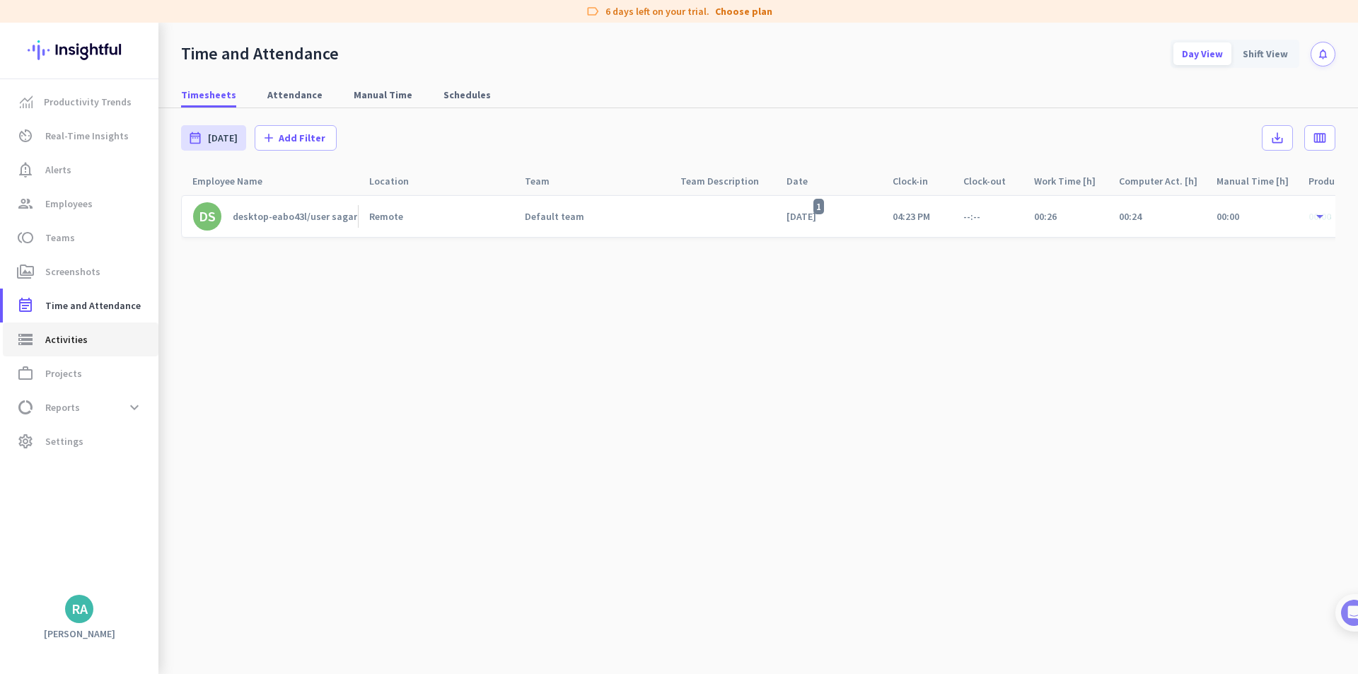
click at [92, 332] on span "storage Activities" at bounding box center [80, 339] width 133 height 17
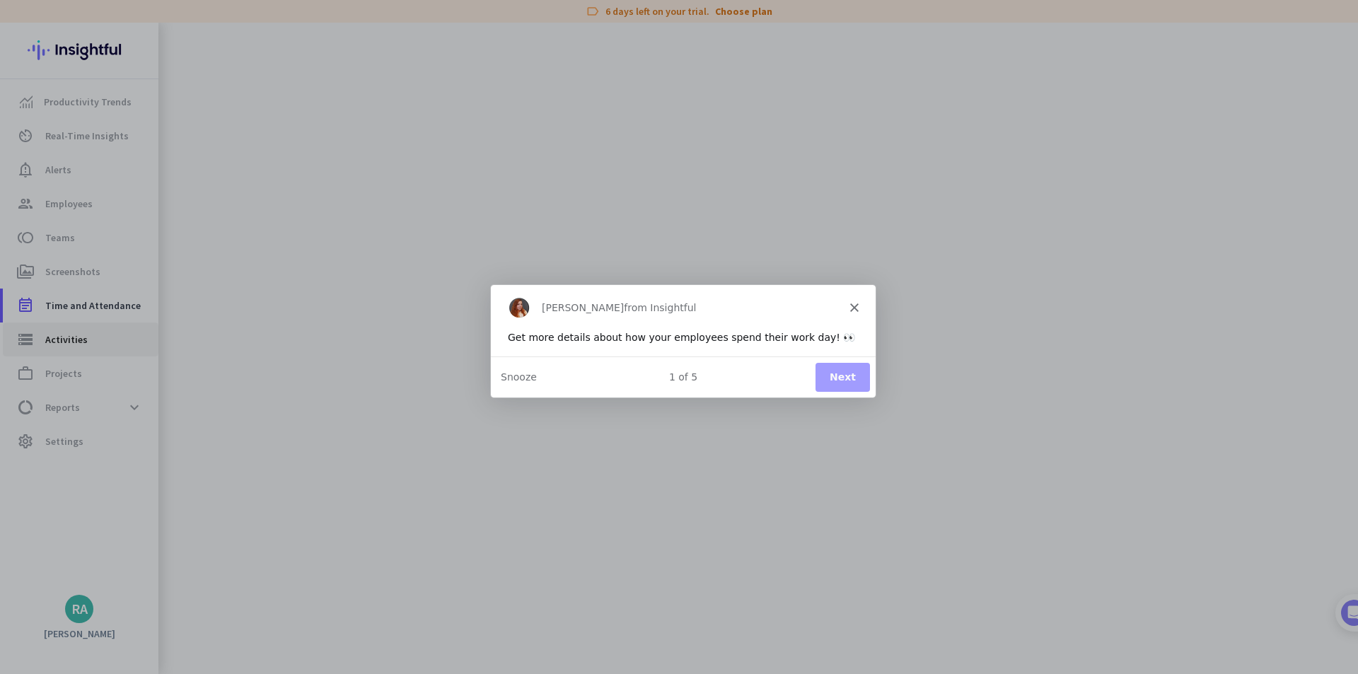
type input "[DATE]"
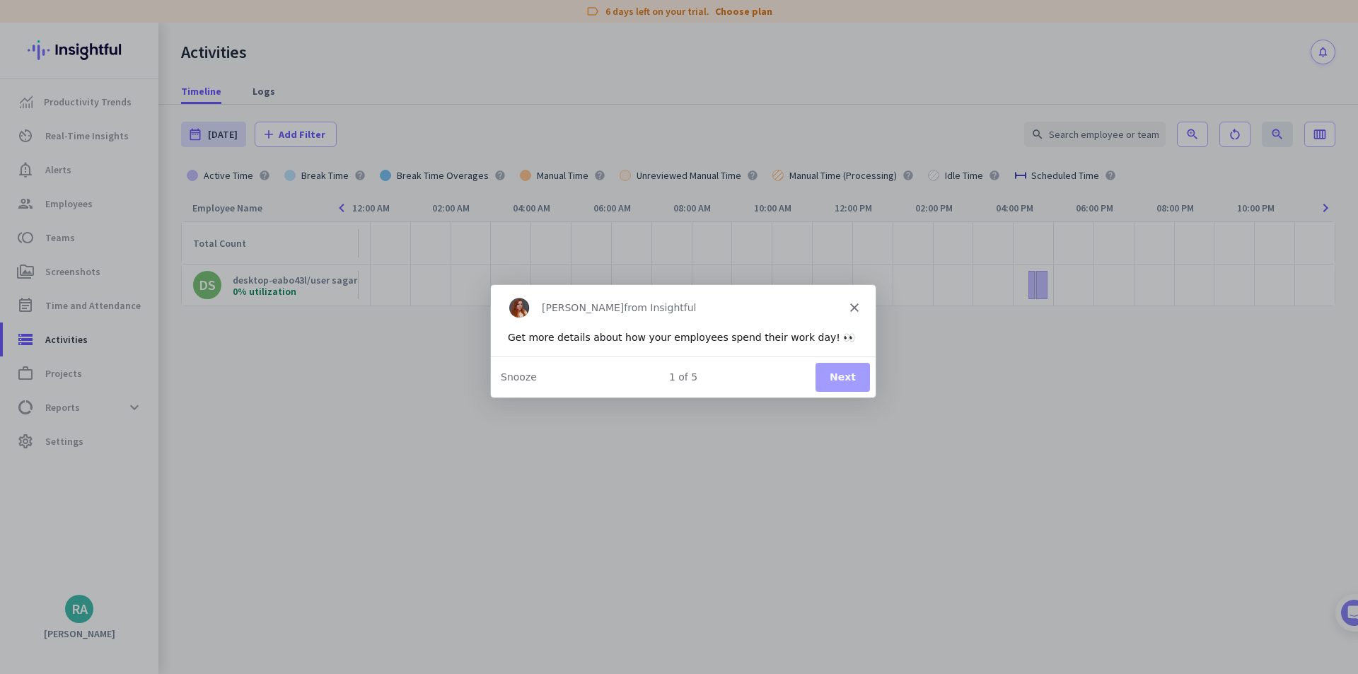
click at [851, 379] on button "Next" at bounding box center [842, 376] width 54 height 29
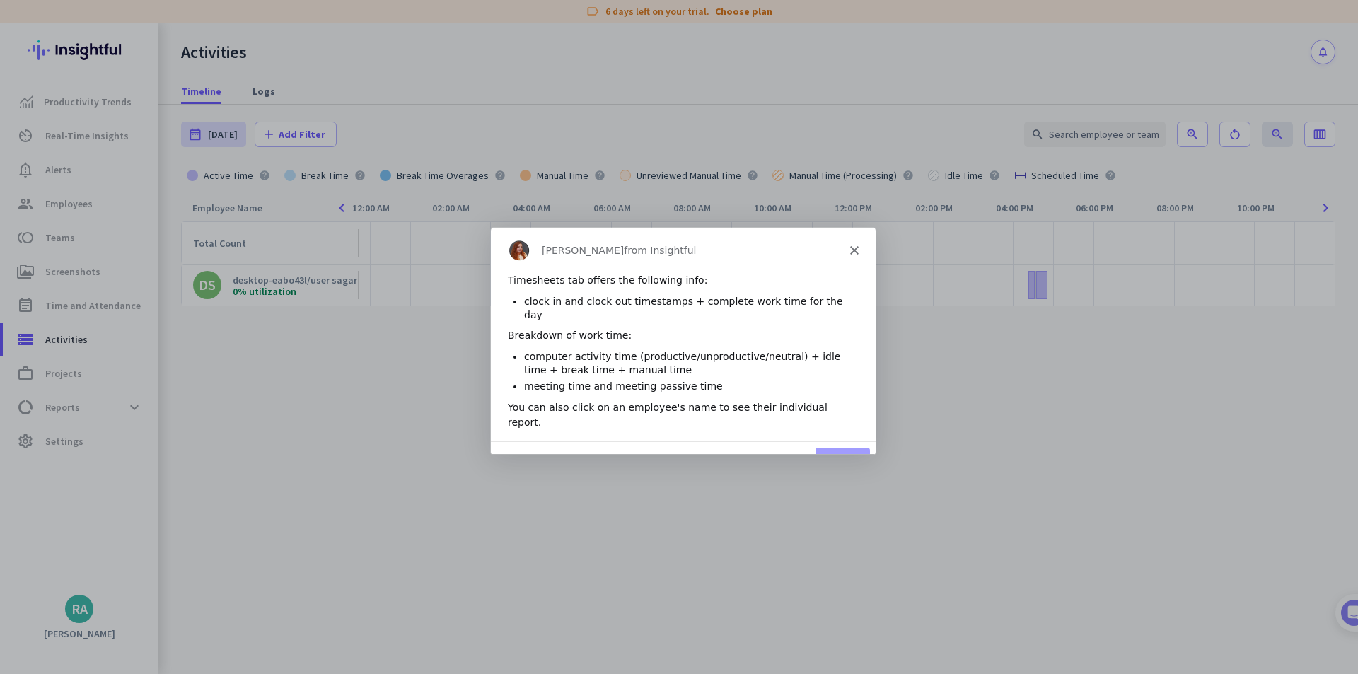
click at [821, 447] on button "Next" at bounding box center [842, 461] width 54 height 29
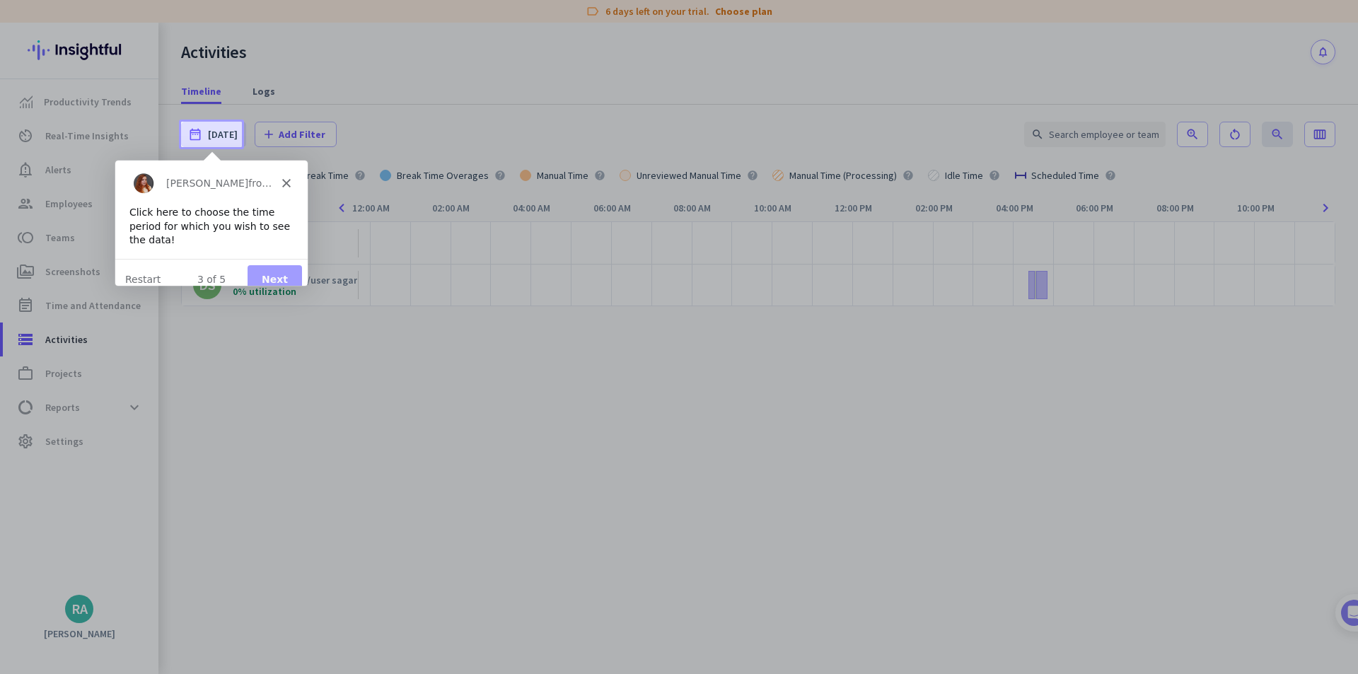
click at [280, 274] on button "Next" at bounding box center [274, 279] width 54 height 29
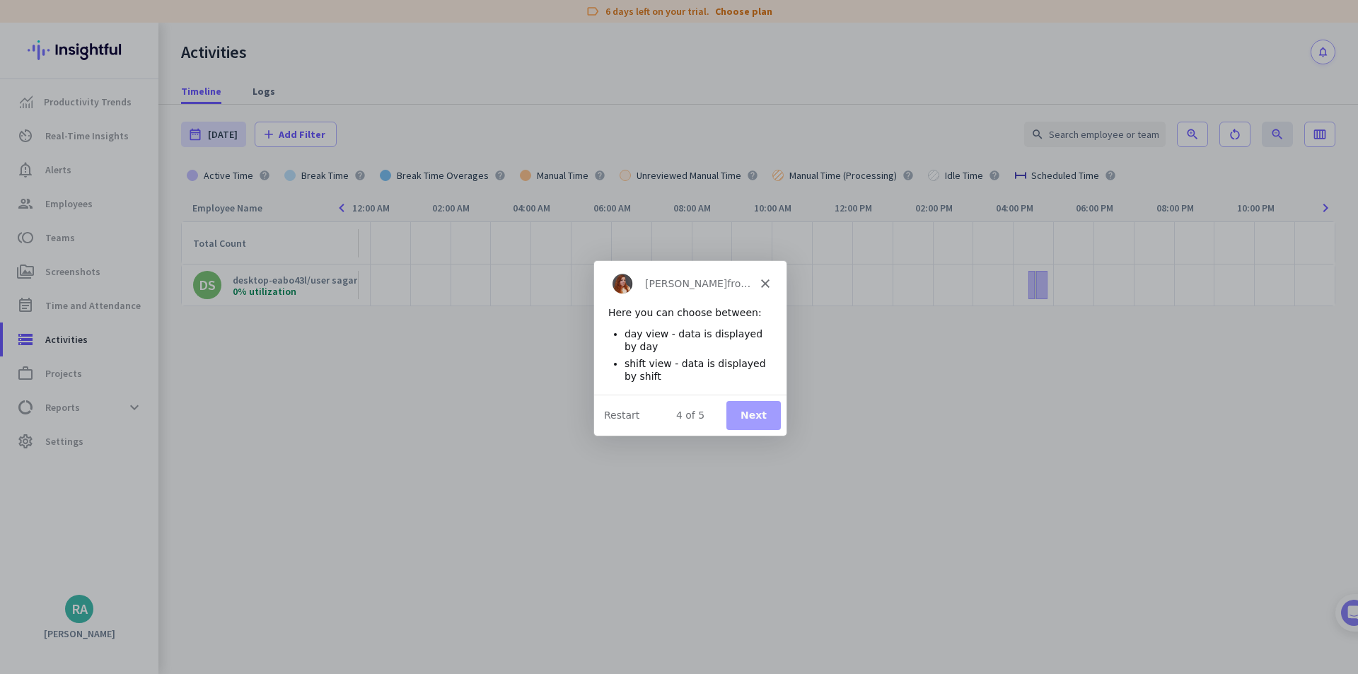
click at [757, 415] on button "Next" at bounding box center [753, 414] width 54 height 29
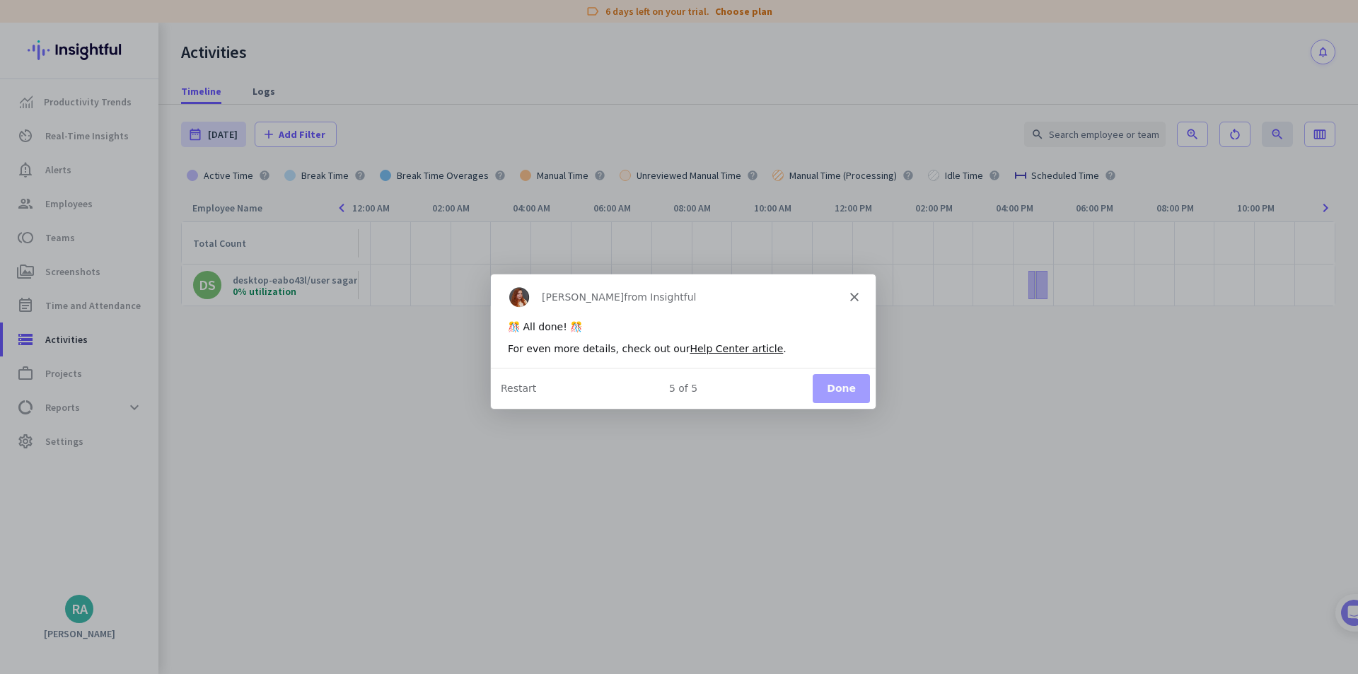
click at [850, 388] on button "Done" at bounding box center [840, 387] width 57 height 29
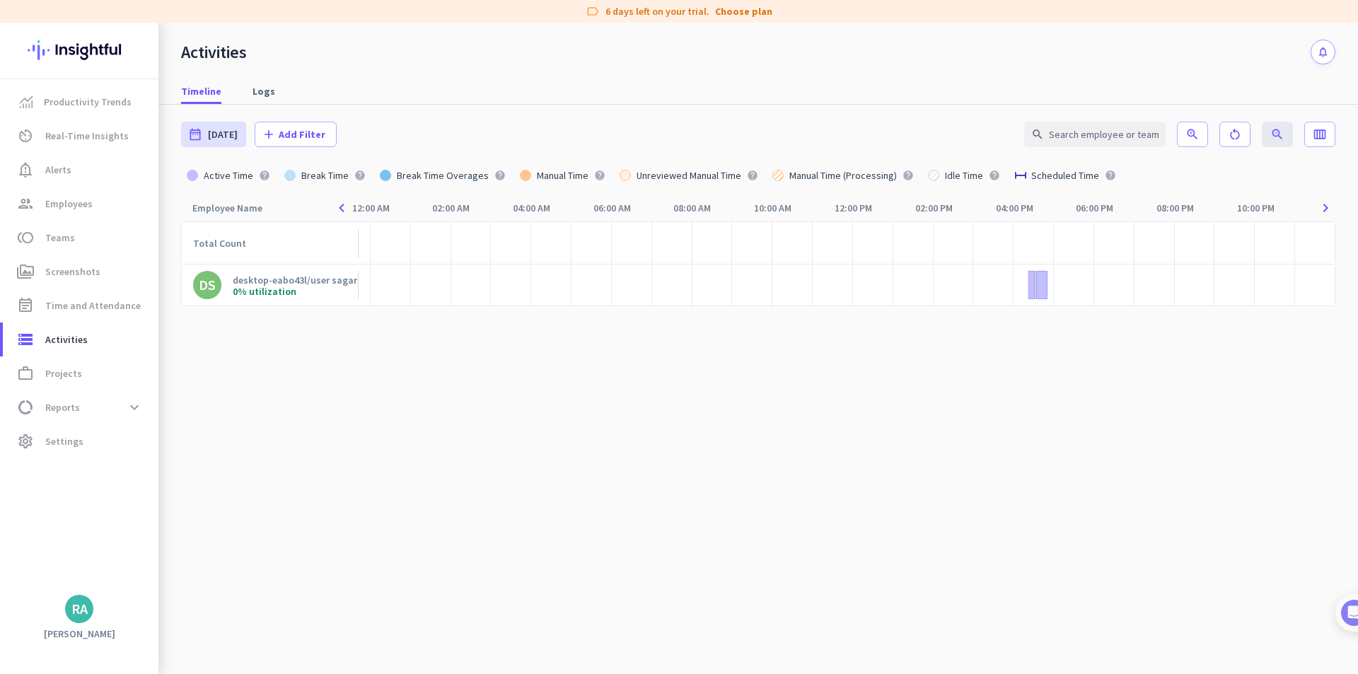
click at [678, 430] on cdk-virtual-scroll-viewport "Total Count DS desktop-eabo43l/user sagar 0% utilization" at bounding box center [758, 447] width 1154 height 453
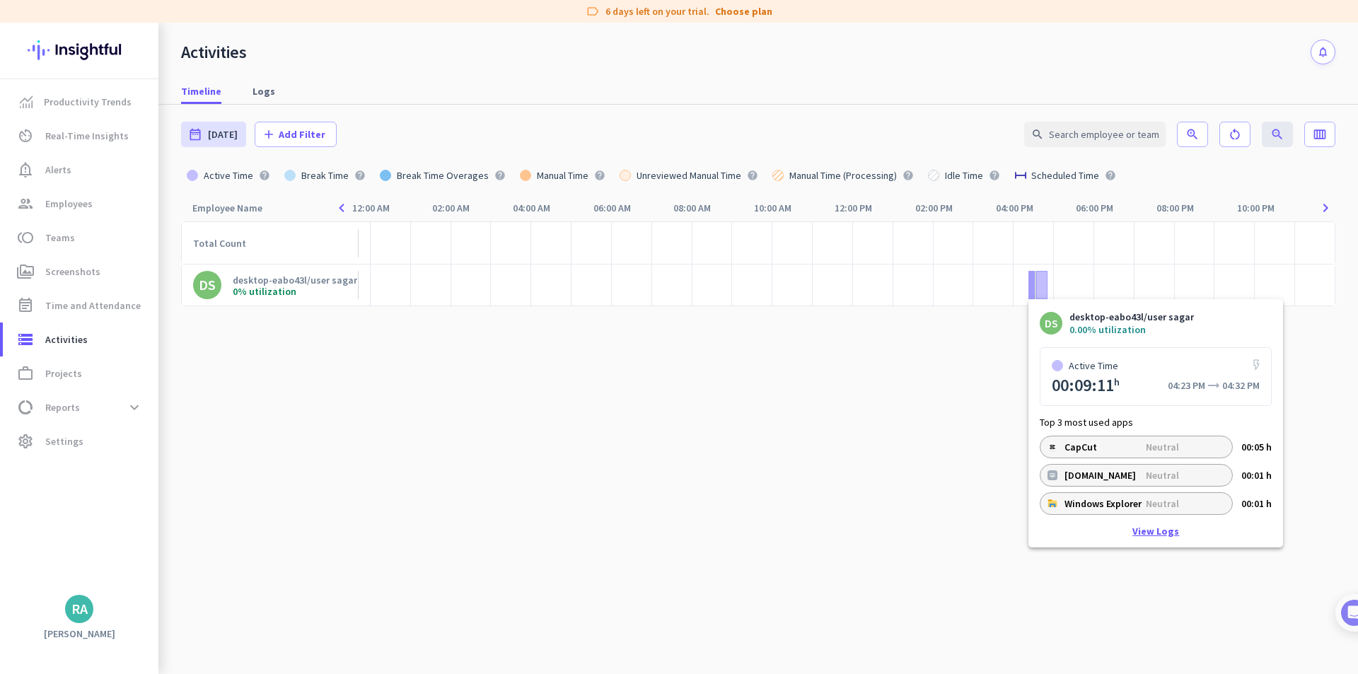
click at [1159, 532] on link "View Logs" at bounding box center [1155, 531] width 47 height 10
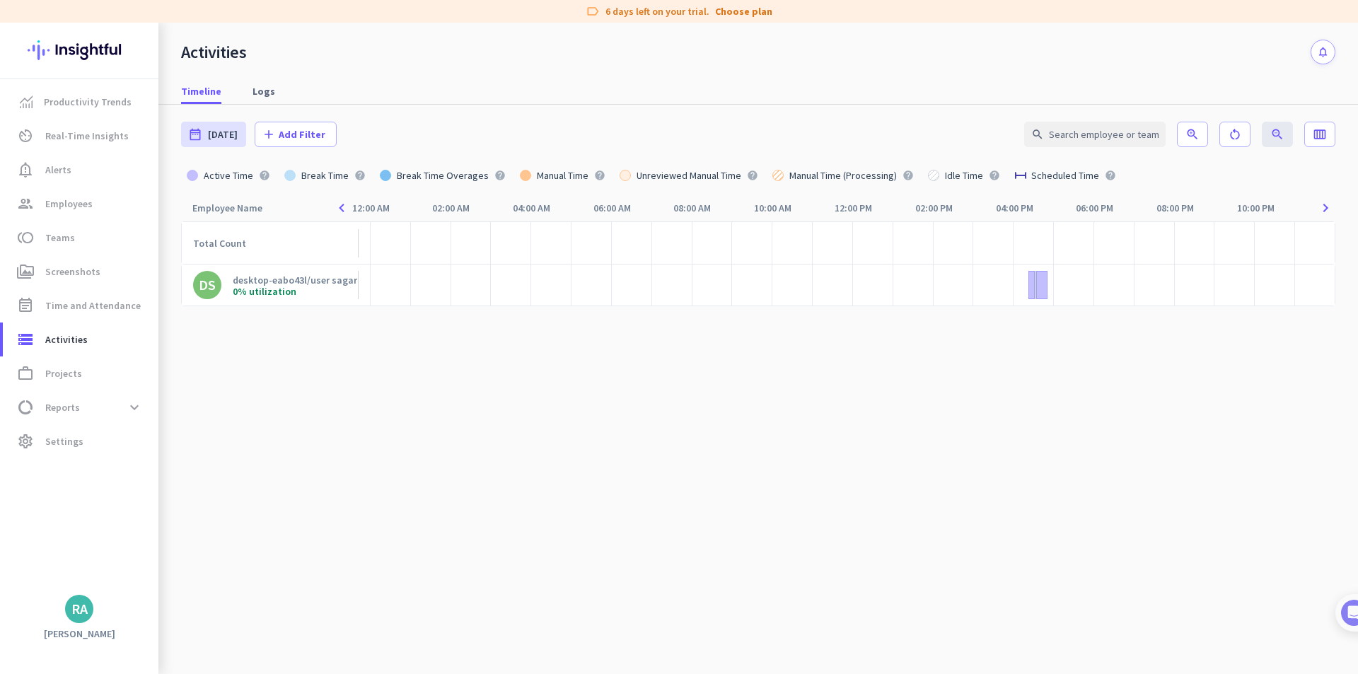
type input "[DATE] - [DATE]"
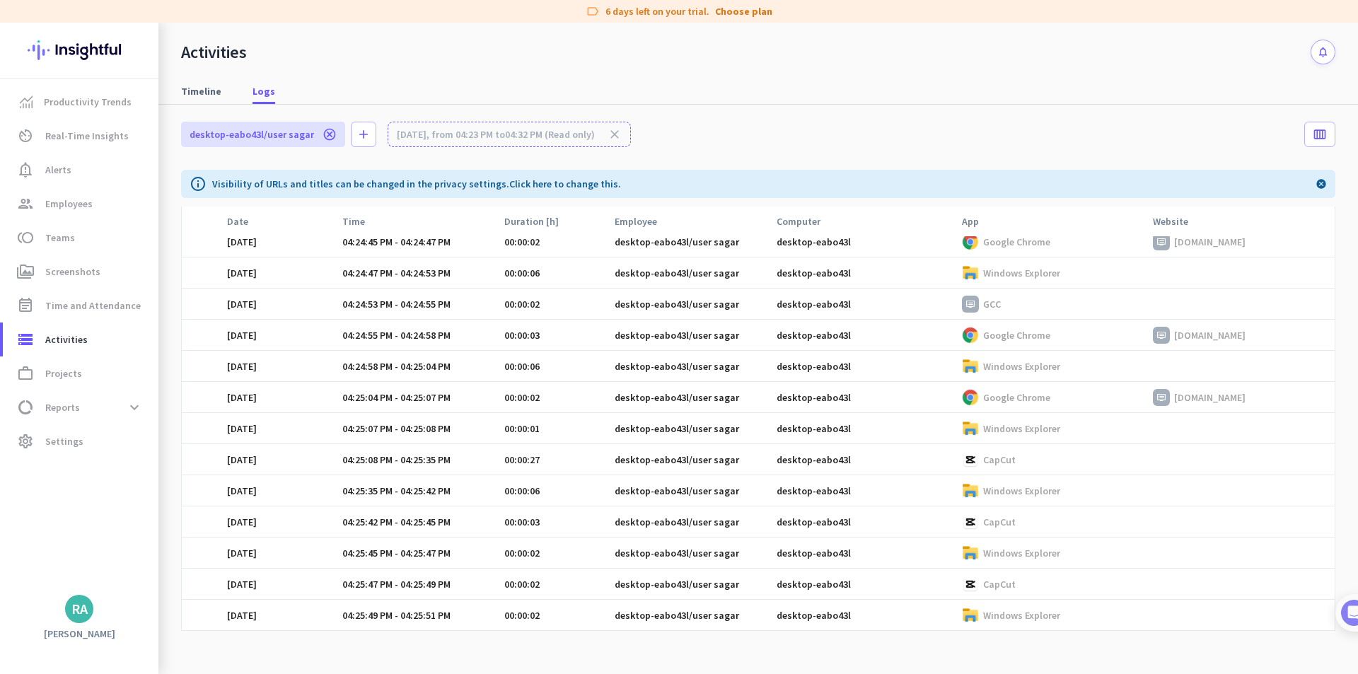
scroll to position [144, 0]
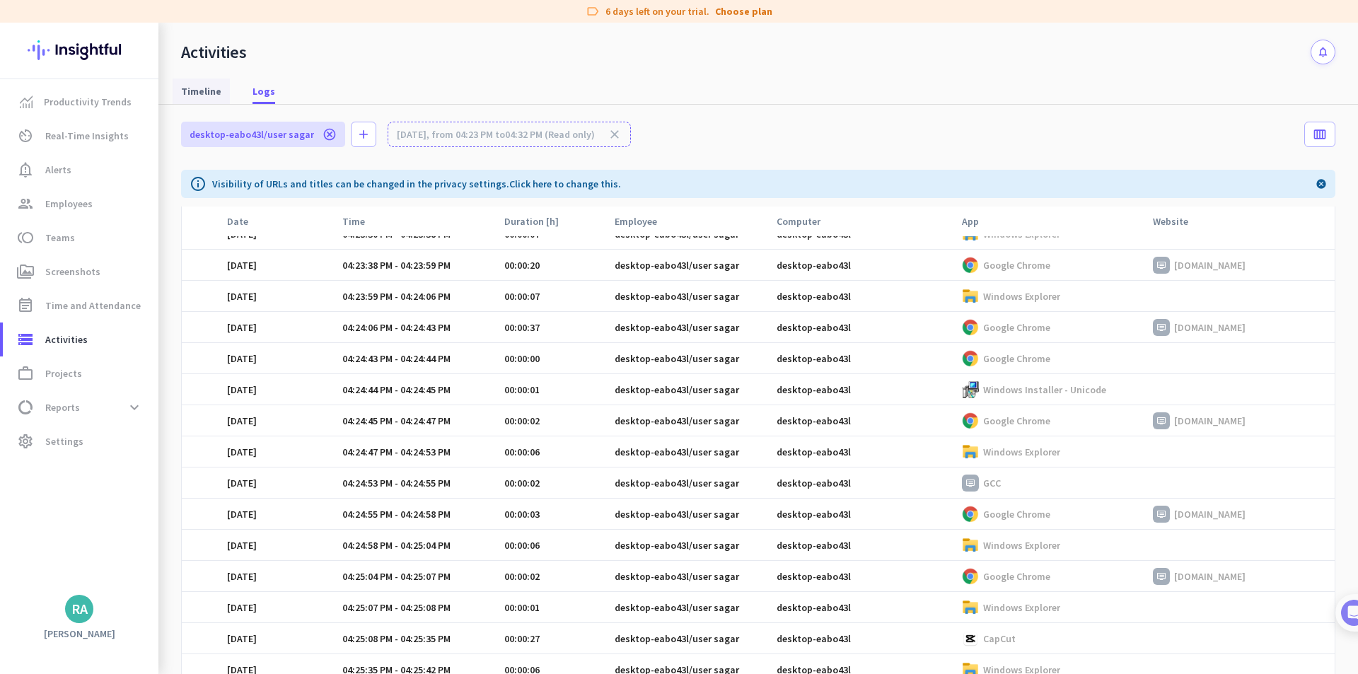
click at [189, 95] on span "Timeline" at bounding box center [201, 91] width 40 height 14
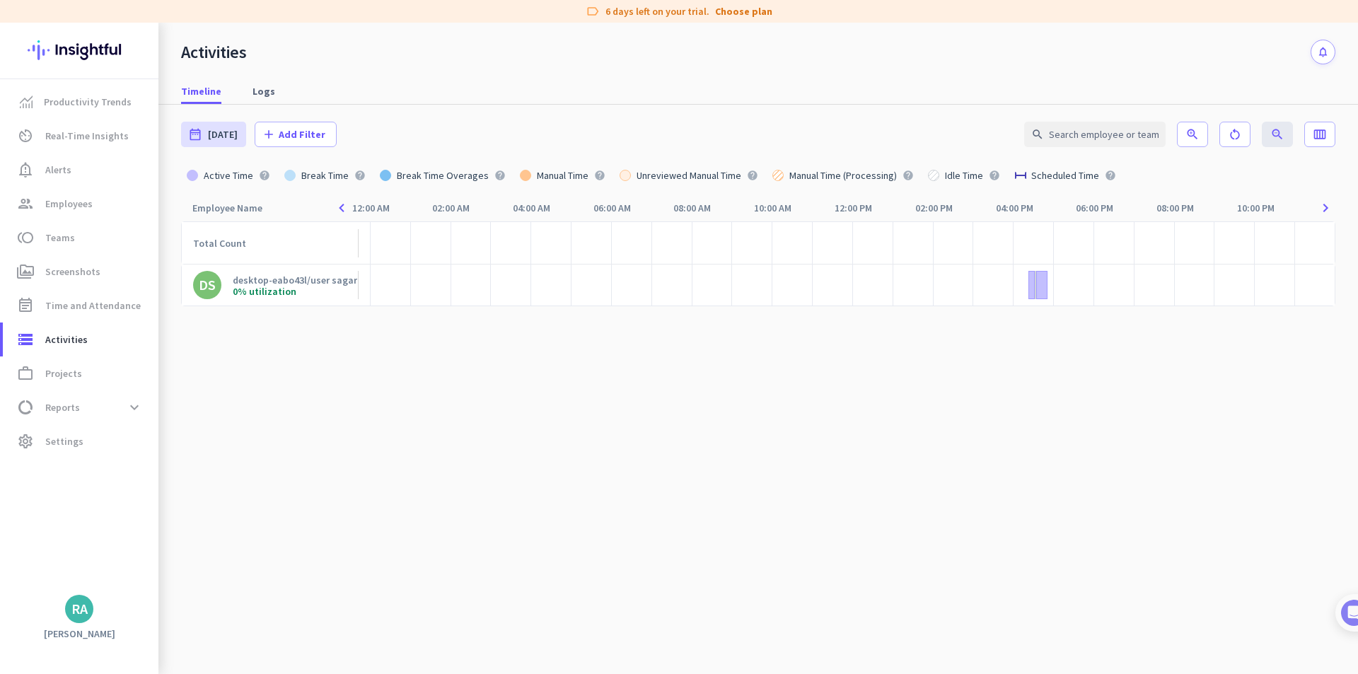
click at [443, 402] on cdk-virtual-scroll-viewport "Total Count DS desktop-eabo43l/user sagar 0% utilization" at bounding box center [758, 447] width 1154 height 453
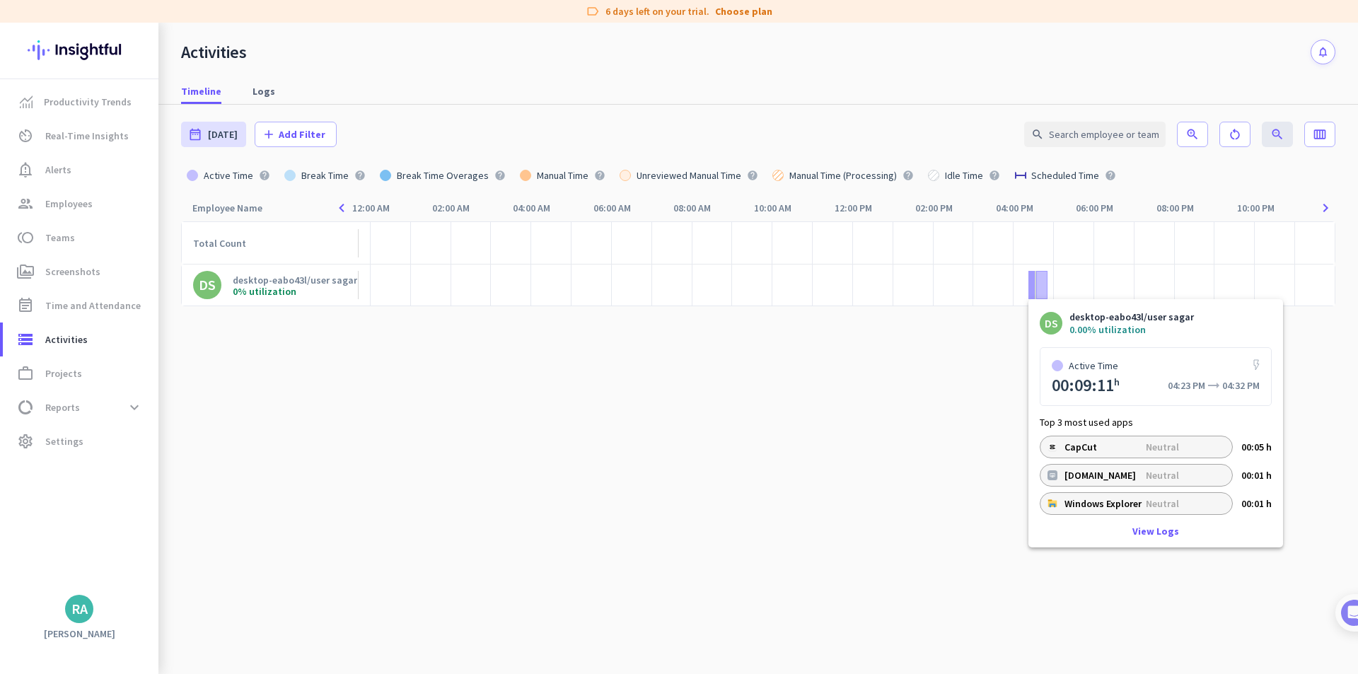
click at [1032, 287] on div at bounding box center [1031, 285] width 6 height 28
click at [1029, 288] on div at bounding box center [1031, 285] width 6 height 28
click at [1149, 533] on link "View Logs" at bounding box center [1155, 531] width 47 height 10
type input "[DATE] - [DATE]"
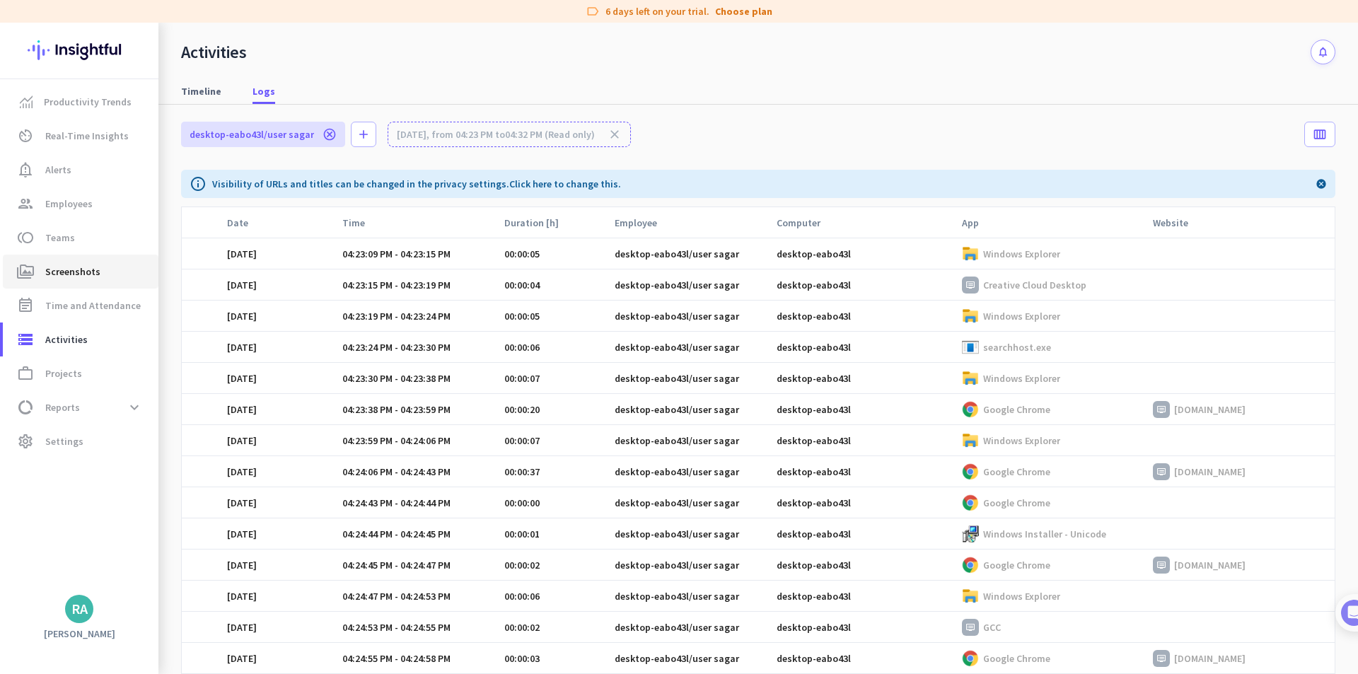
click at [79, 277] on span "Screenshots" at bounding box center [72, 271] width 55 height 17
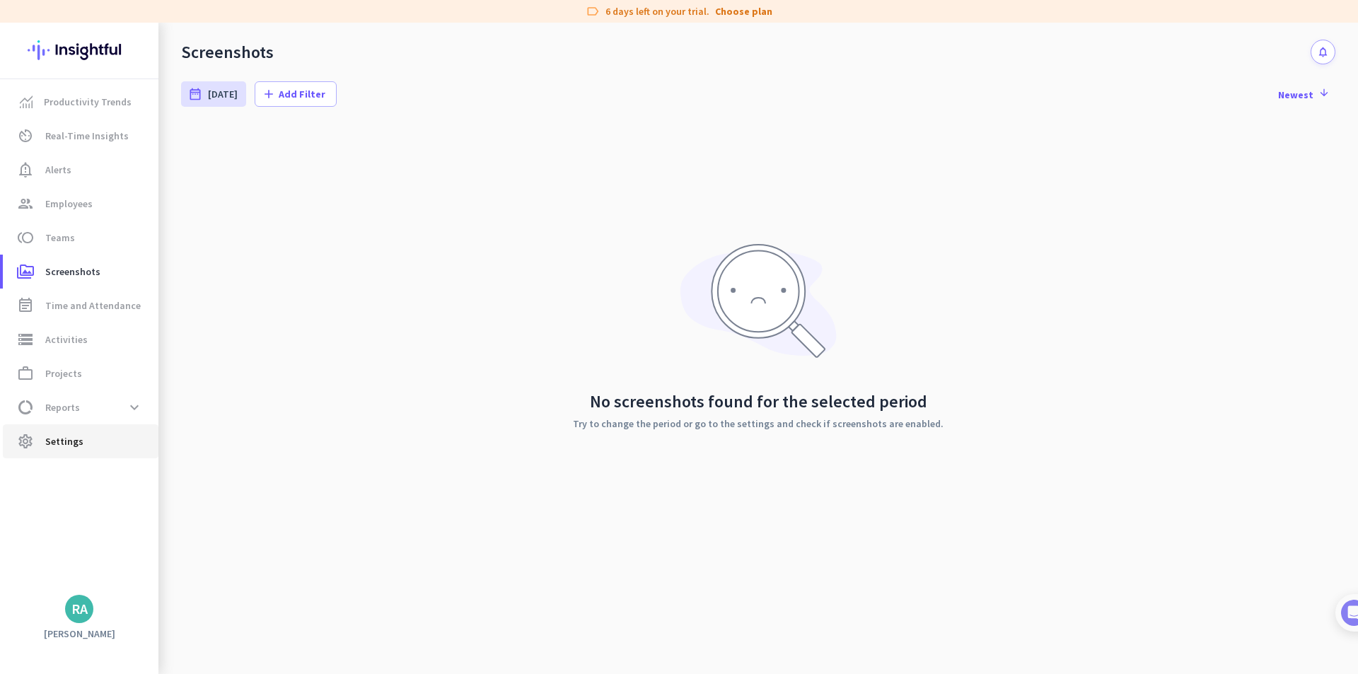
click at [63, 451] on link "settings Settings" at bounding box center [81, 441] width 156 height 34
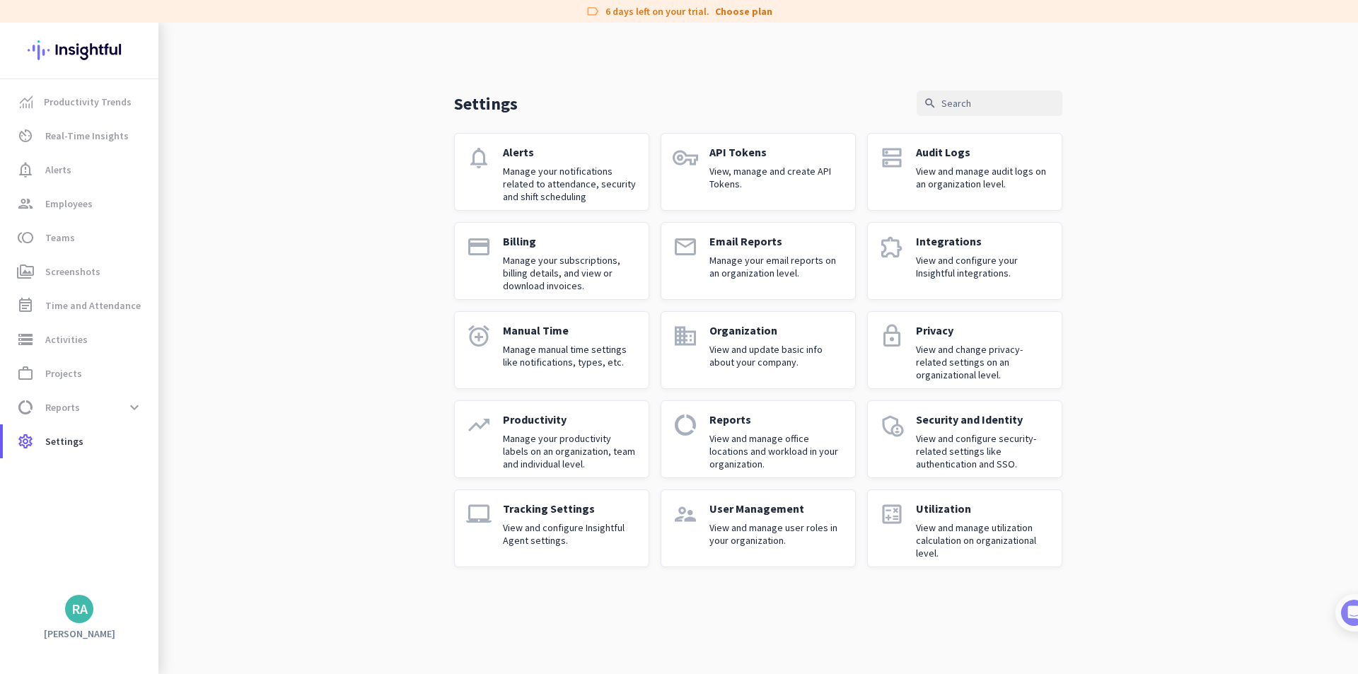
click at [533, 526] on p "View and configure Insightful Agent settings." at bounding box center [570, 533] width 134 height 25
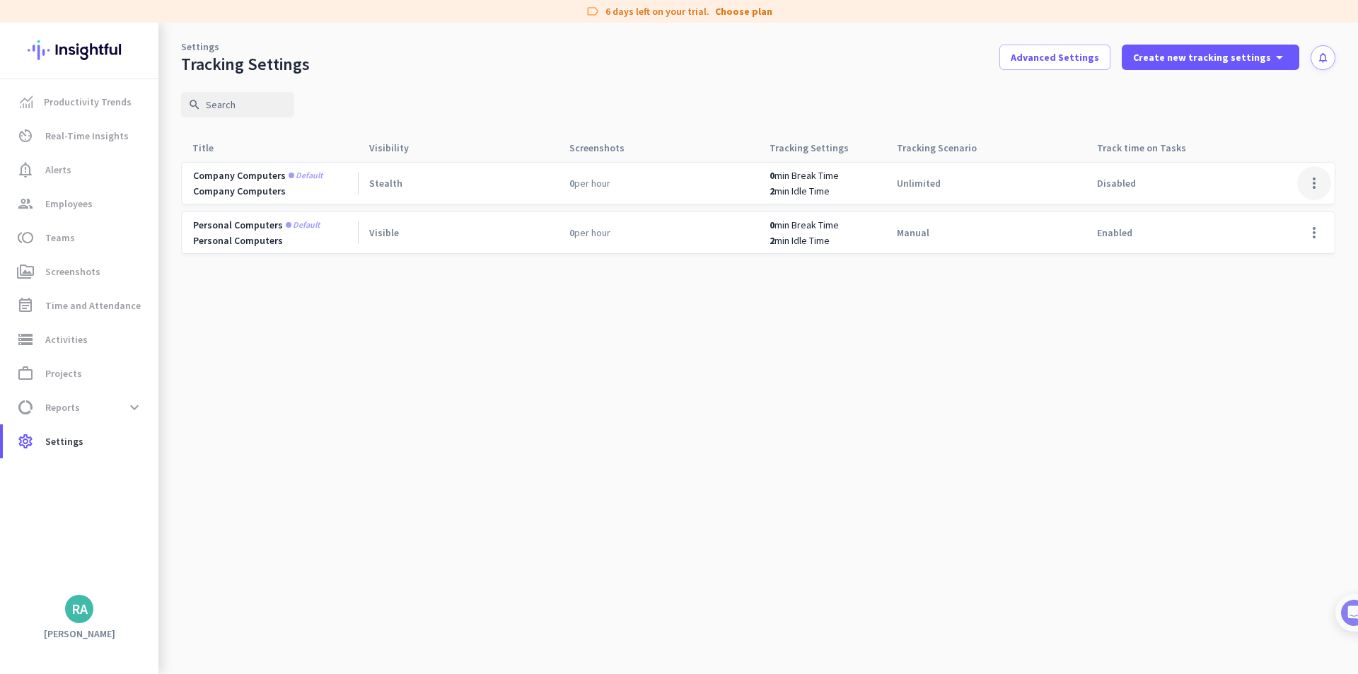
click at [1311, 185] on span at bounding box center [1314, 183] width 34 height 34
click at [1301, 210] on span "Edit" at bounding box center [1286, 213] width 68 height 14
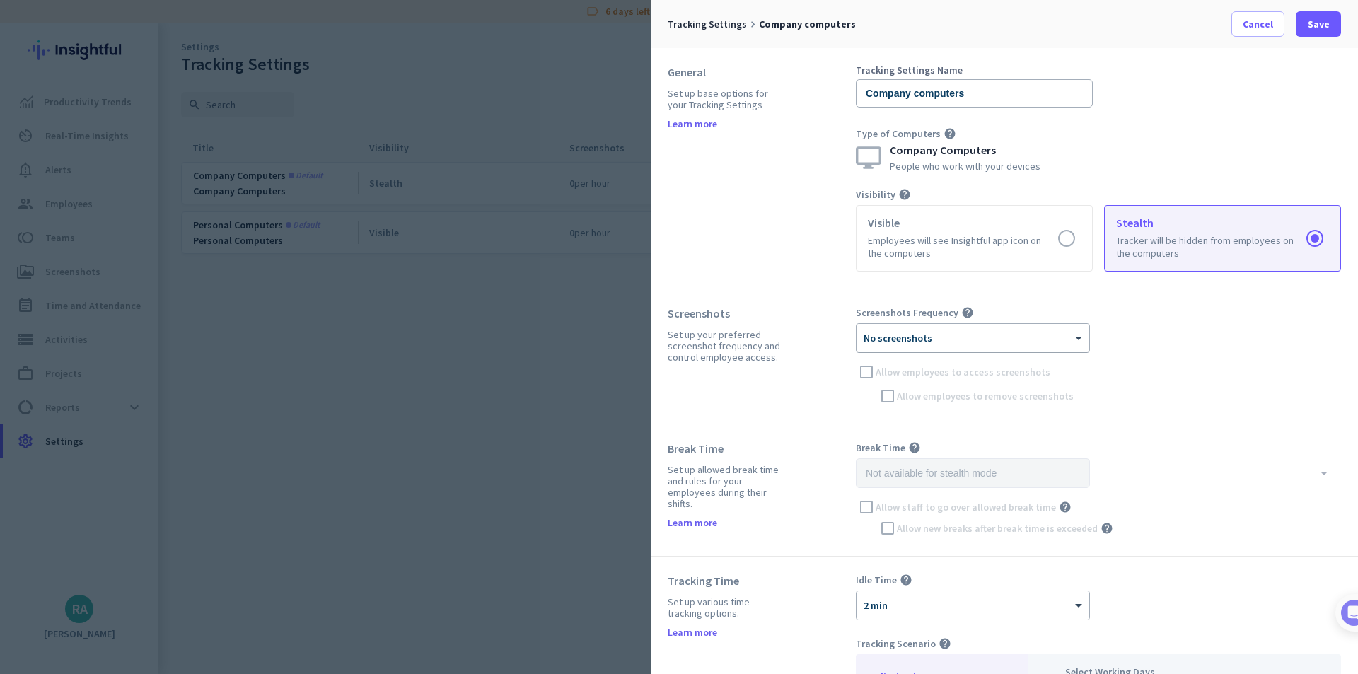
click at [950, 343] on div "× No screenshots" at bounding box center [963, 338] width 215 height 12
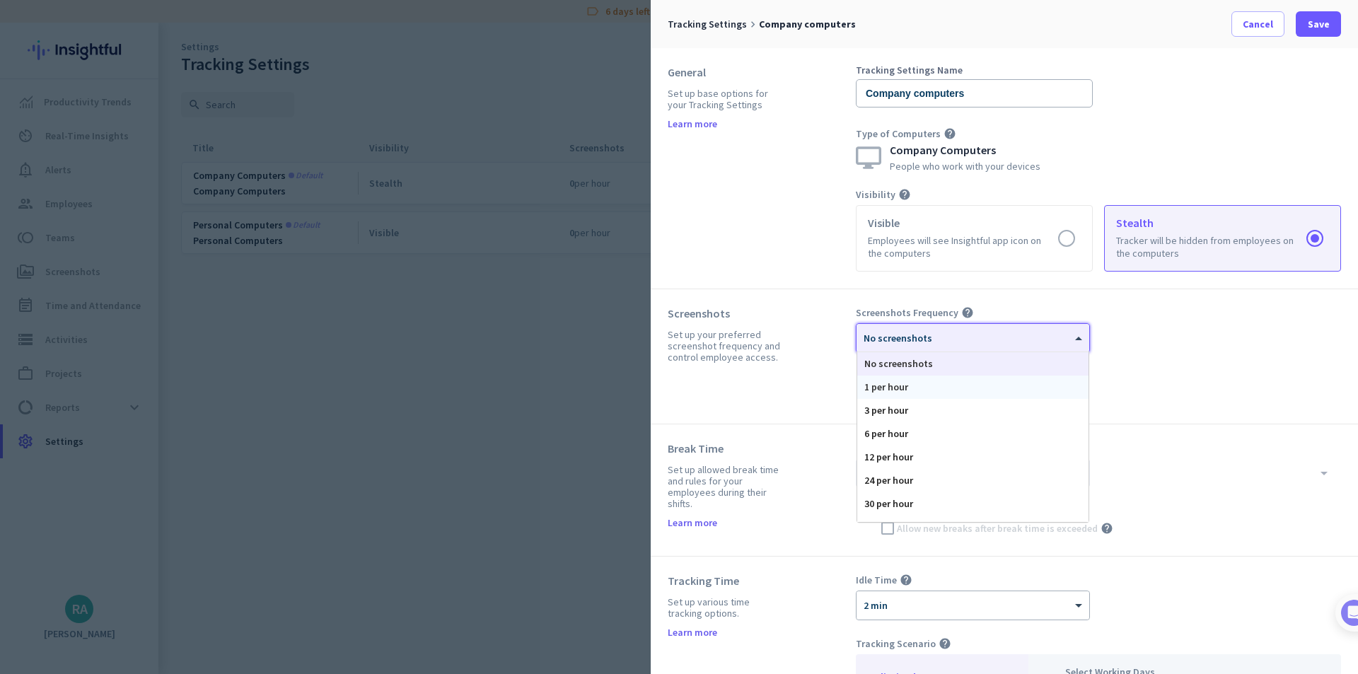
click at [950, 390] on div "1 per hour" at bounding box center [972, 387] width 231 height 23
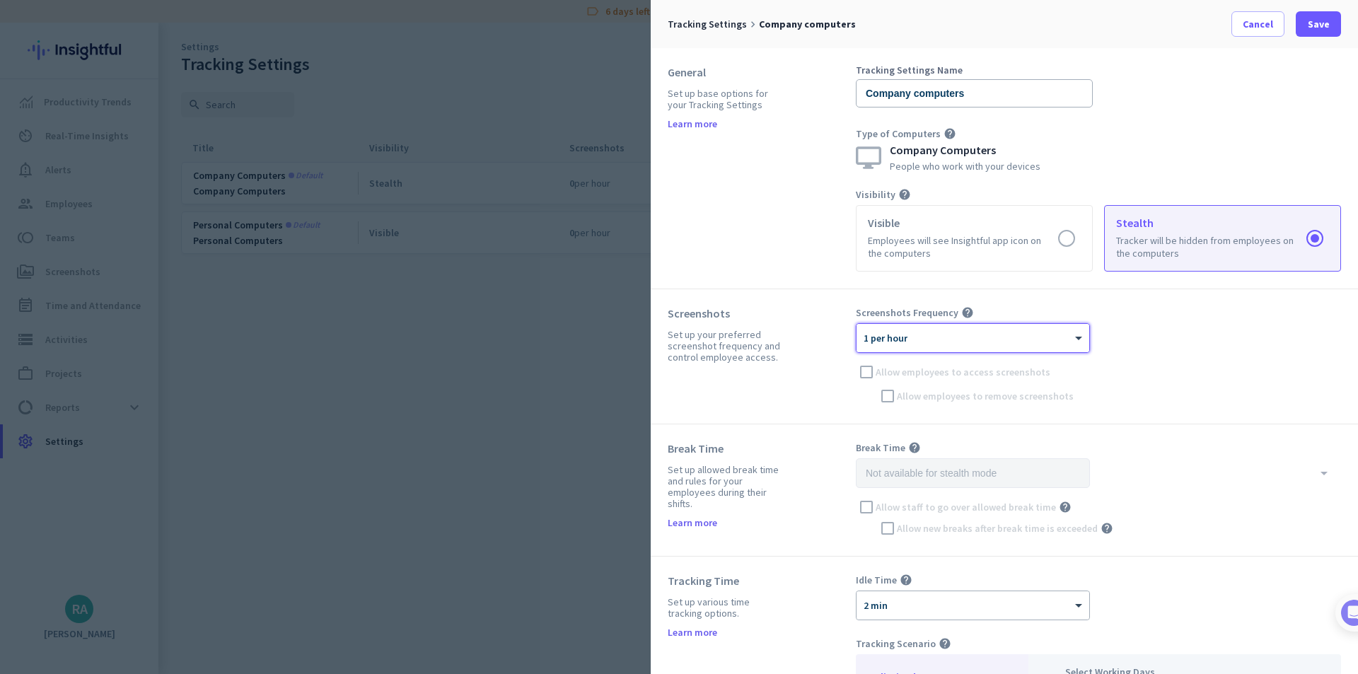
click at [870, 374] on div "Screenshots Frequency help × 1 per hour Allow employees to access screenshots A…" at bounding box center [1098, 356] width 485 height 100
click at [911, 419] on div "Screenshots Set up your preferred screenshot frequency and control employee acc…" at bounding box center [1004, 356] width 707 height 135
click at [1335, 26] on span at bounding box center [1318, 24] width 45 height 34
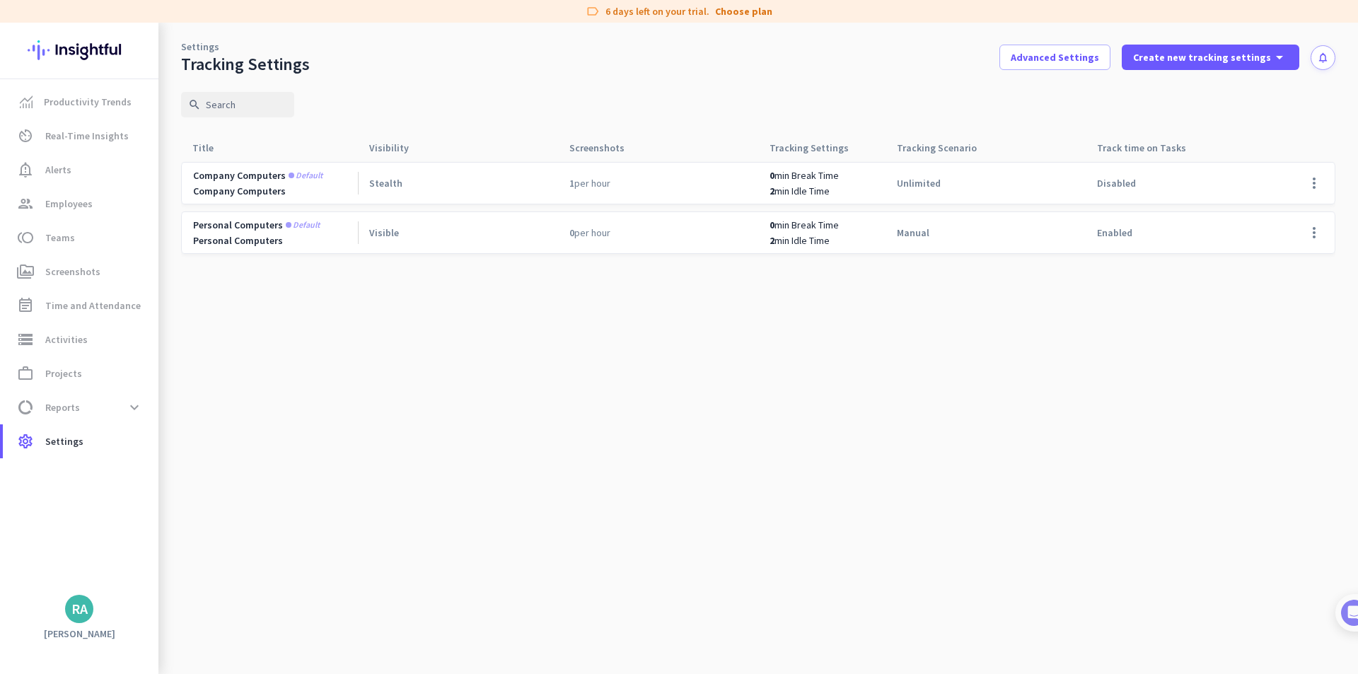
click at [550, 235] on div "Visible" at bounding box center [458, 232] width 200 height 41
click at [872, 236] on div "2 min Idle Time" at bounding box center [827, 240] width 116 height 13
click at [623, 361] on cdk-virtual-scroll-viewport "Company computers Default Company Computers Stealth 1 per hour 0 min Break Time…" at bounding box center [758, 417] width 1154 height 513
click at [487, 530] on cdk-virtual-scroll-viewport "Company computers Default Company Computers Stealth 1 per hour 0 min Break Time…" at bounding box center [758, 417] width 1154 height 513
click at [66, 314] on link "event_note Time and Attendance" at bounding box center [81, 306] width 156 height 34
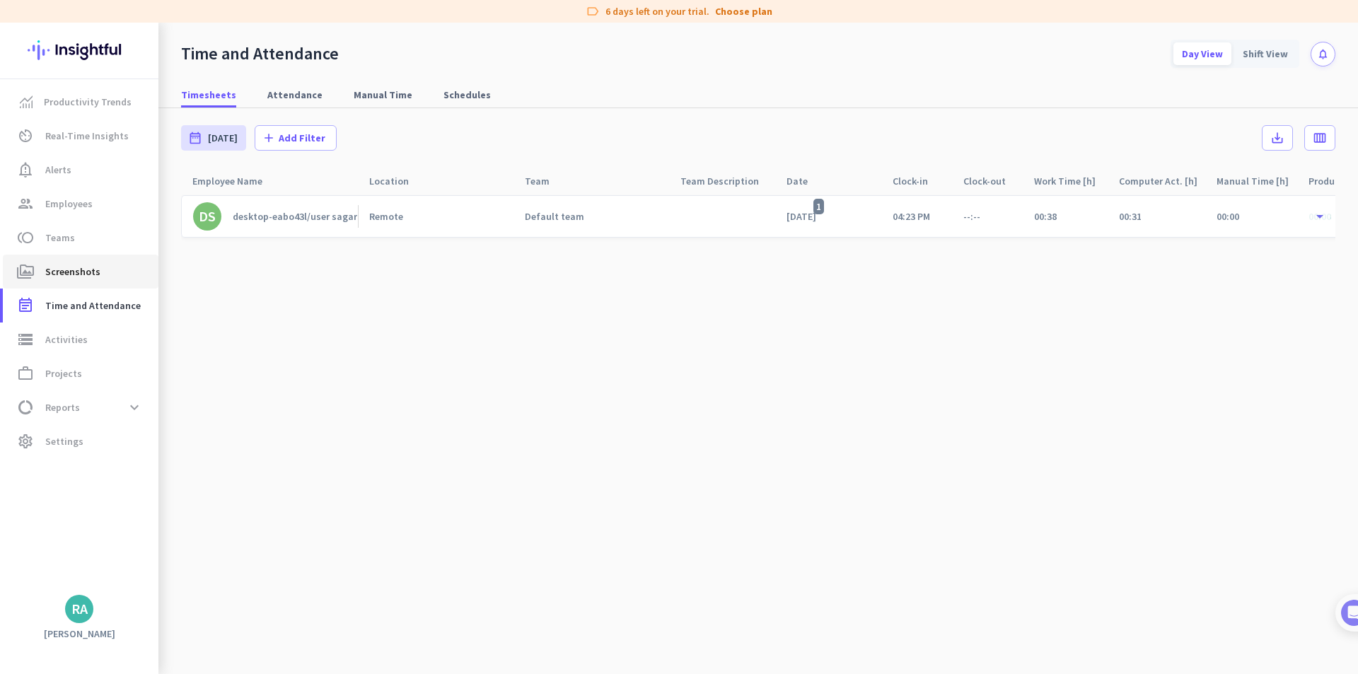
click at [71, 268] on span "Screenshots" at bounding box center [72, 271] width 55 height 17
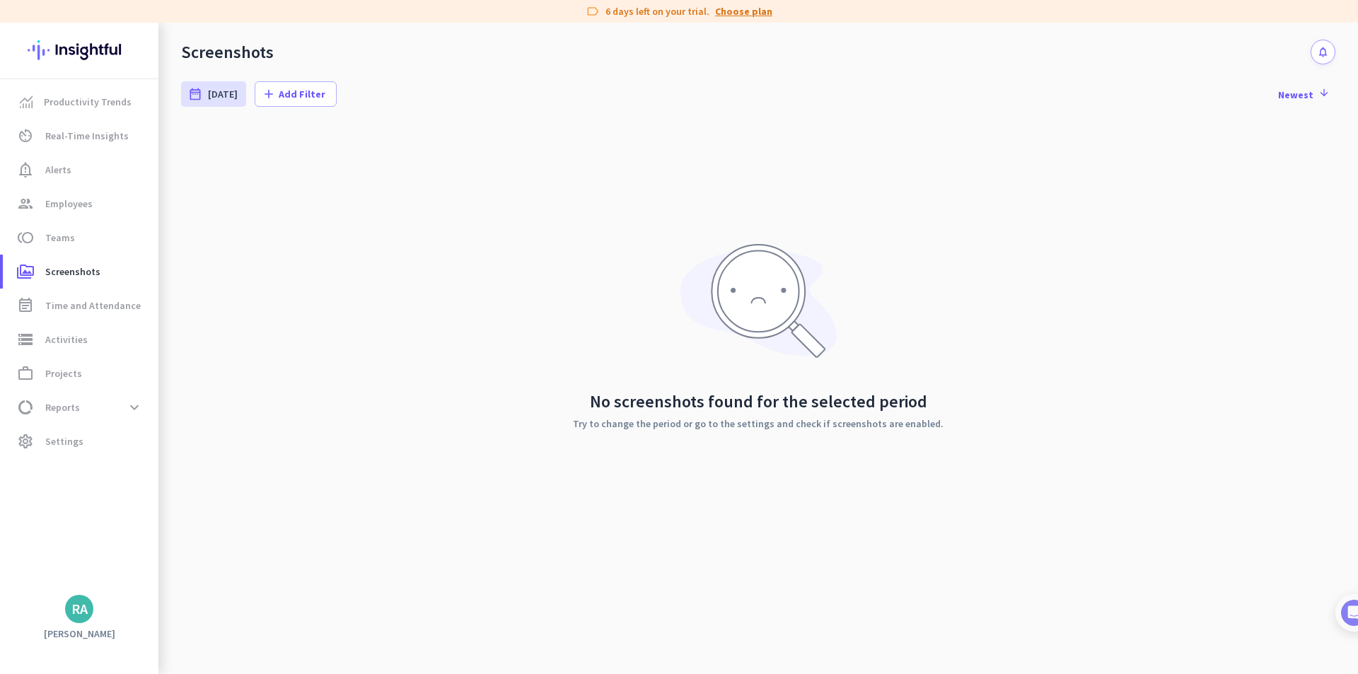
click at [726, 14] on link "Choose plan" at bounding box center [743, 11] width 57 height 14
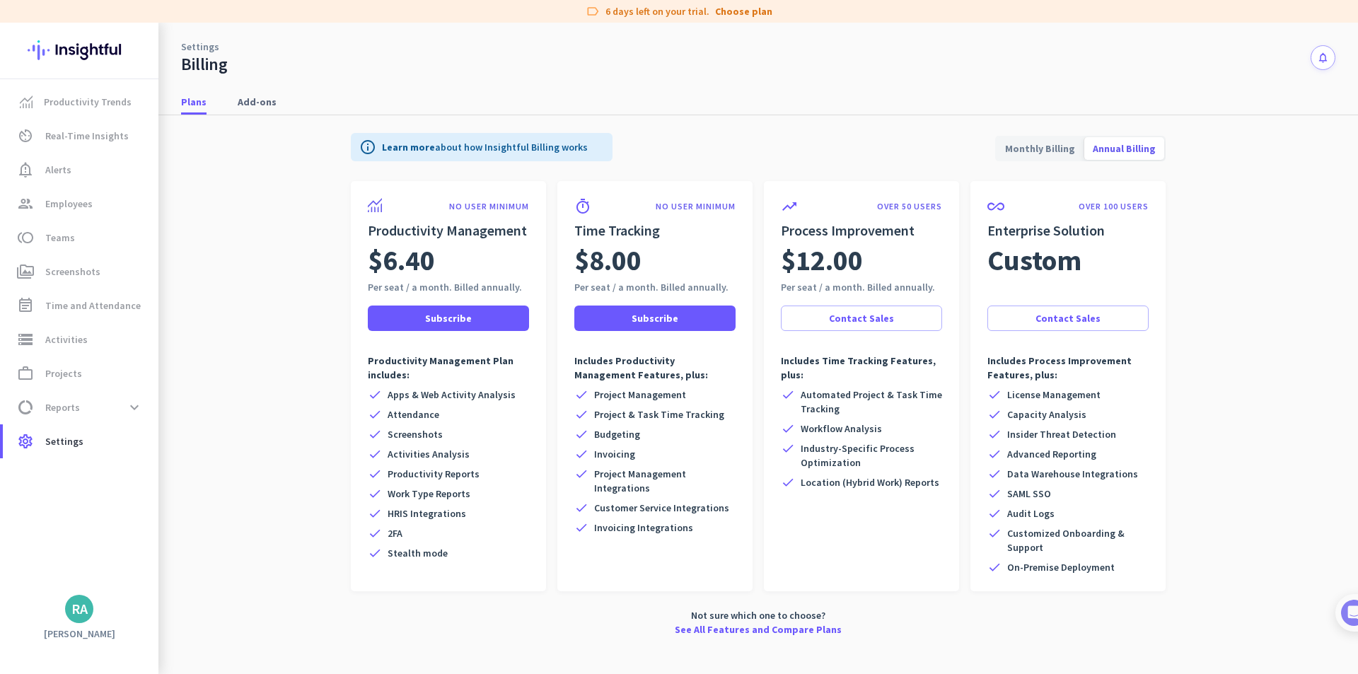
drag, startPoint x: 374, startPoint y: 230, endPoint x: 522, endPoint y: 231, distance: 147.8
click at [522, 231] on h2 "Productivity Management" at bounding box center [448, 231] width 161 height 20
click at [518, 251] on div "$6.40" at bounding box center [448, 260] width 161 height 40
click at [85, 345] on span "storage Activities" at bounding box center [80, 339] width 133 height 17
